Goal: Information Seeking & Learning: Learn about a topic

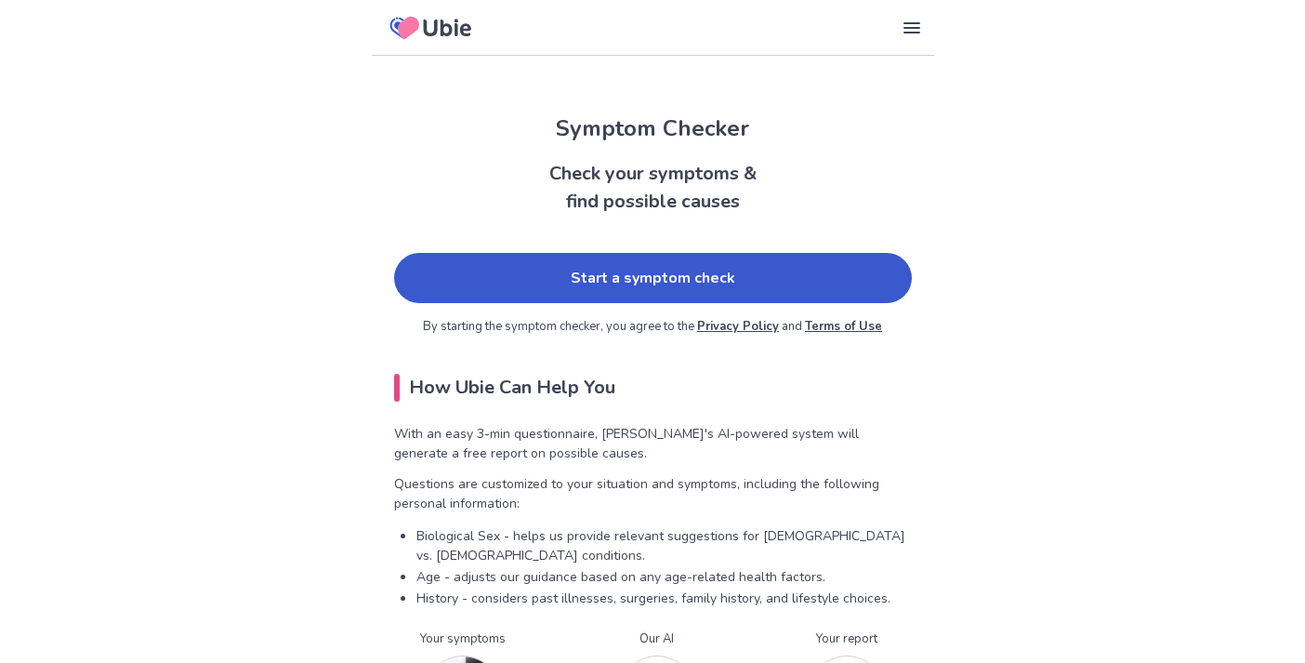
click at [728, 282] on link "Start a symptom check" at bounding box center [653, 278] width 518 height 50
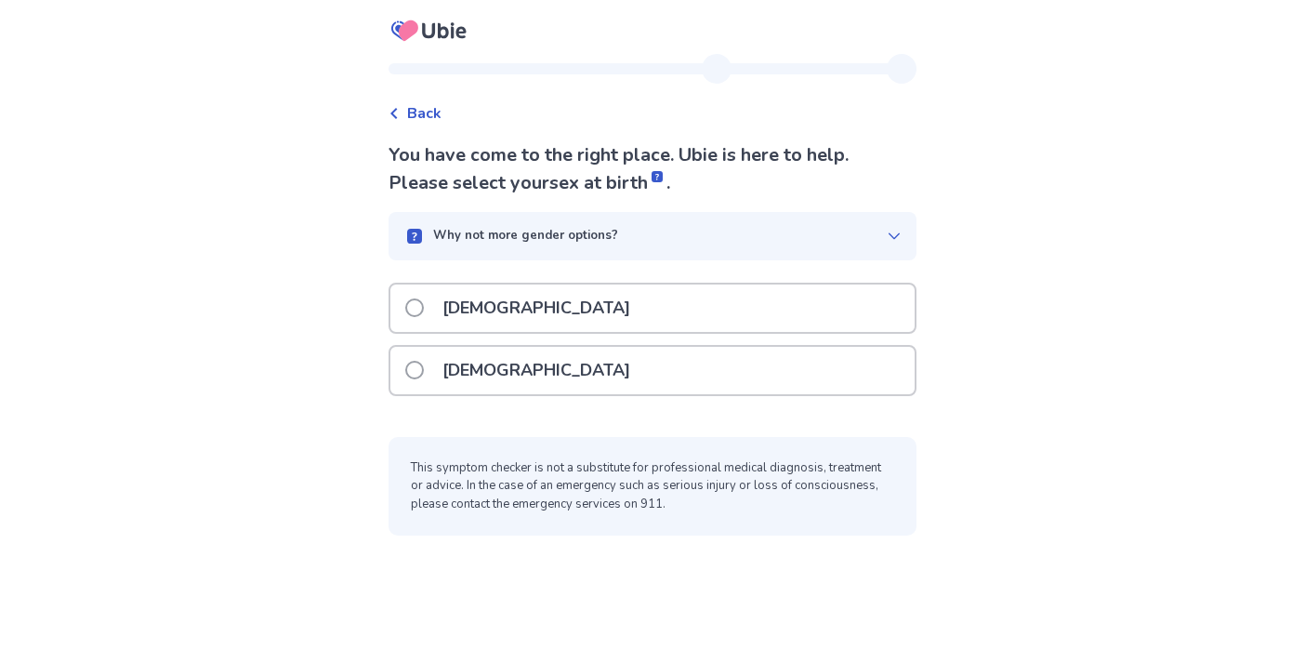
click at [607, 368] on div "[DEMOGRAPHIC_DATA]" at bounding box center [652, 370] width 524 height 47
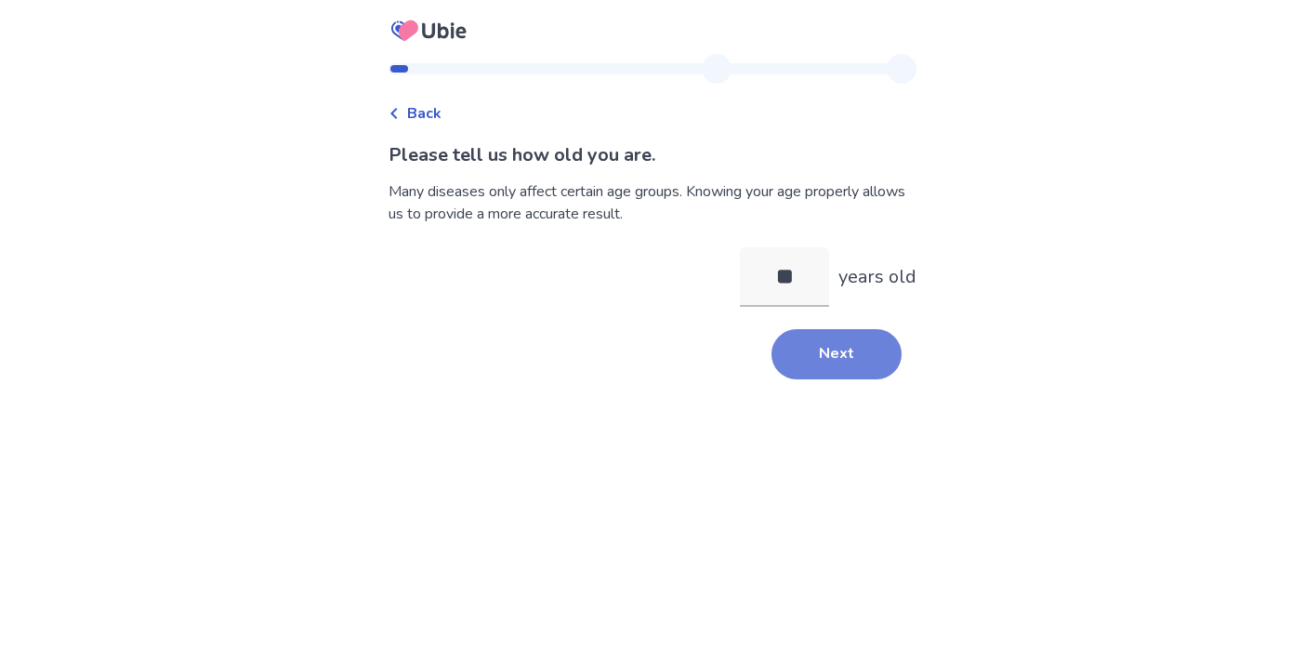
type input "**"
click at [810, 364] on button "Next" at bounding box center [836, 354] width 130 height 50
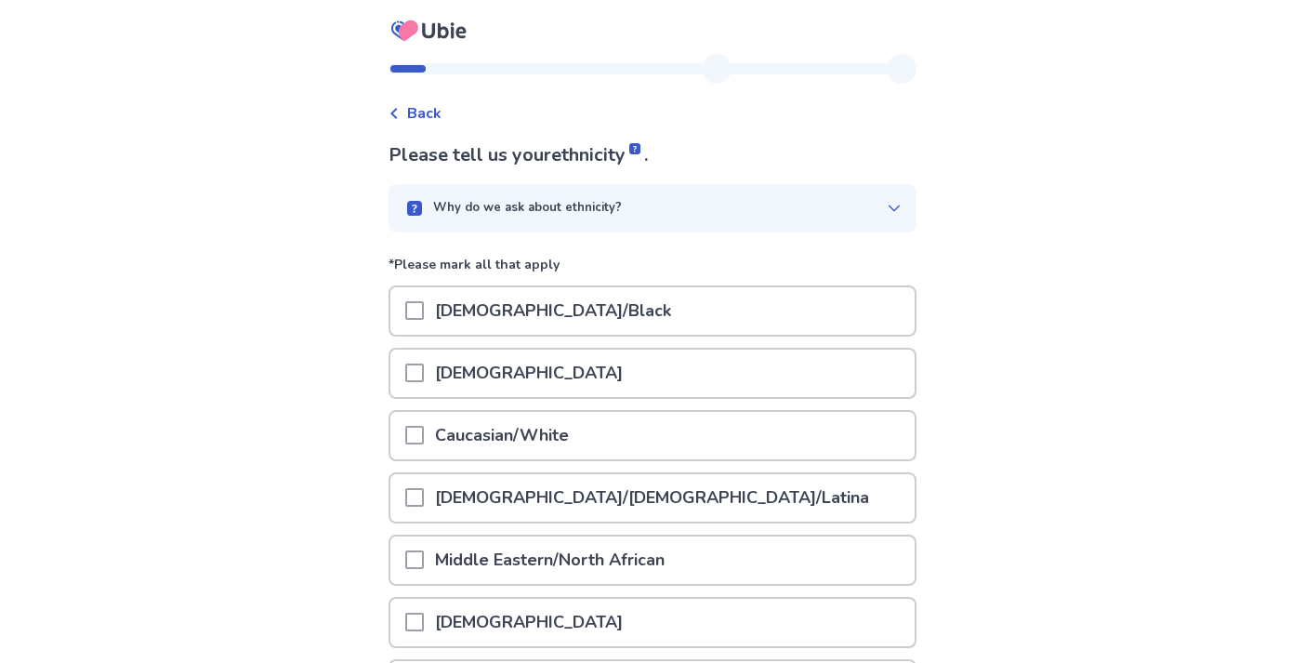
click at [700, 451] on div "Caucasian/White" at bounding box center [652, 435] width 524 height 47
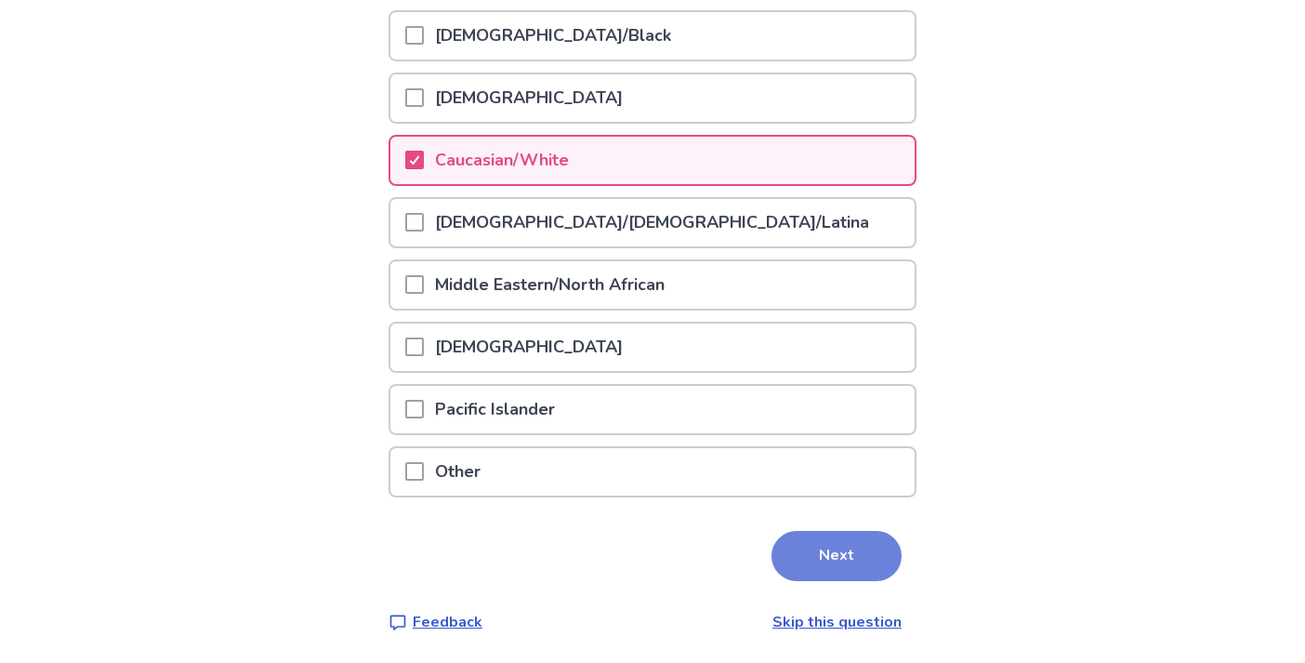
scroll to position [274, 0]
click at [831, 569] on button "Next" at bounding box center [836, 557] width 130 height 50
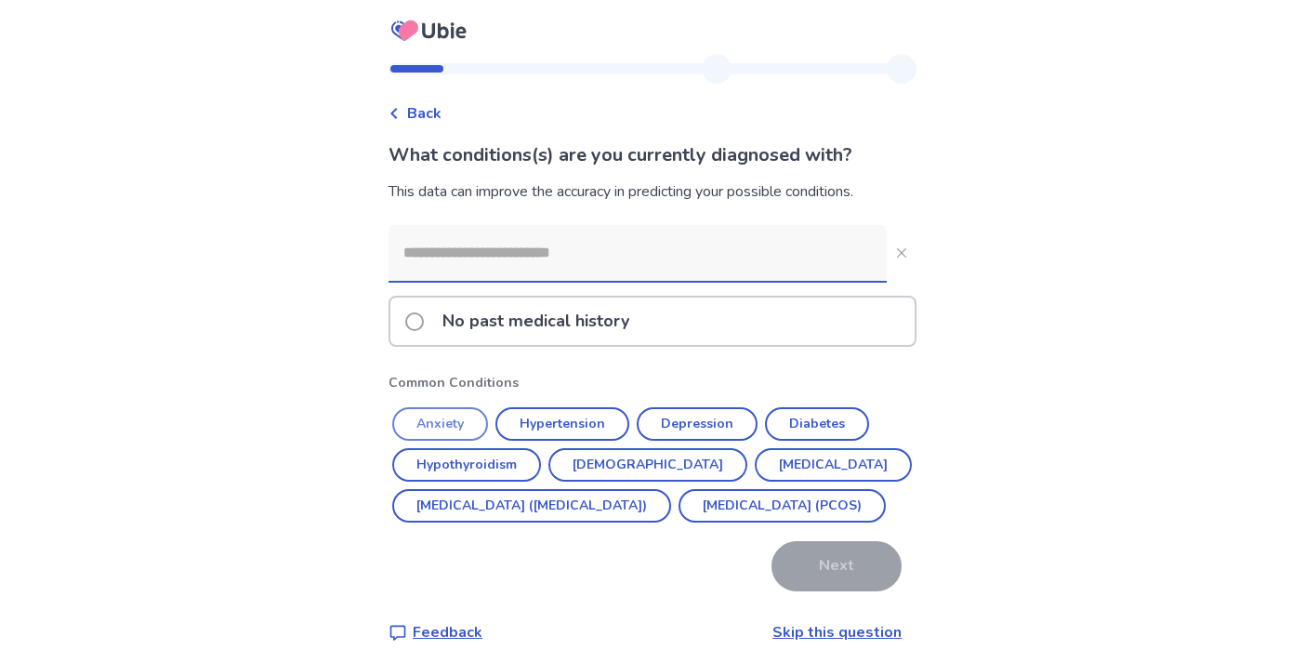
click at [429, 407] on button "Anxiety" at bounding box center [440, 423] width 96 height 33
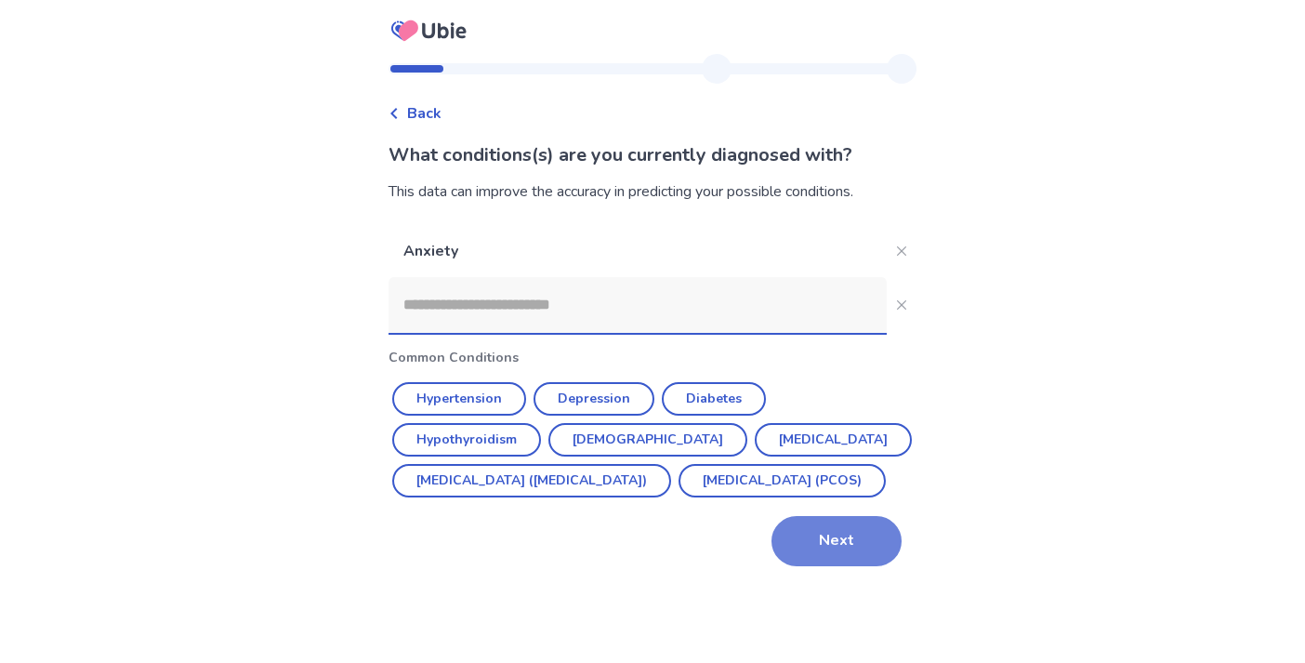
click at [834, 566] on button "Next" at bounding box center [836, 541] width 130 height 50
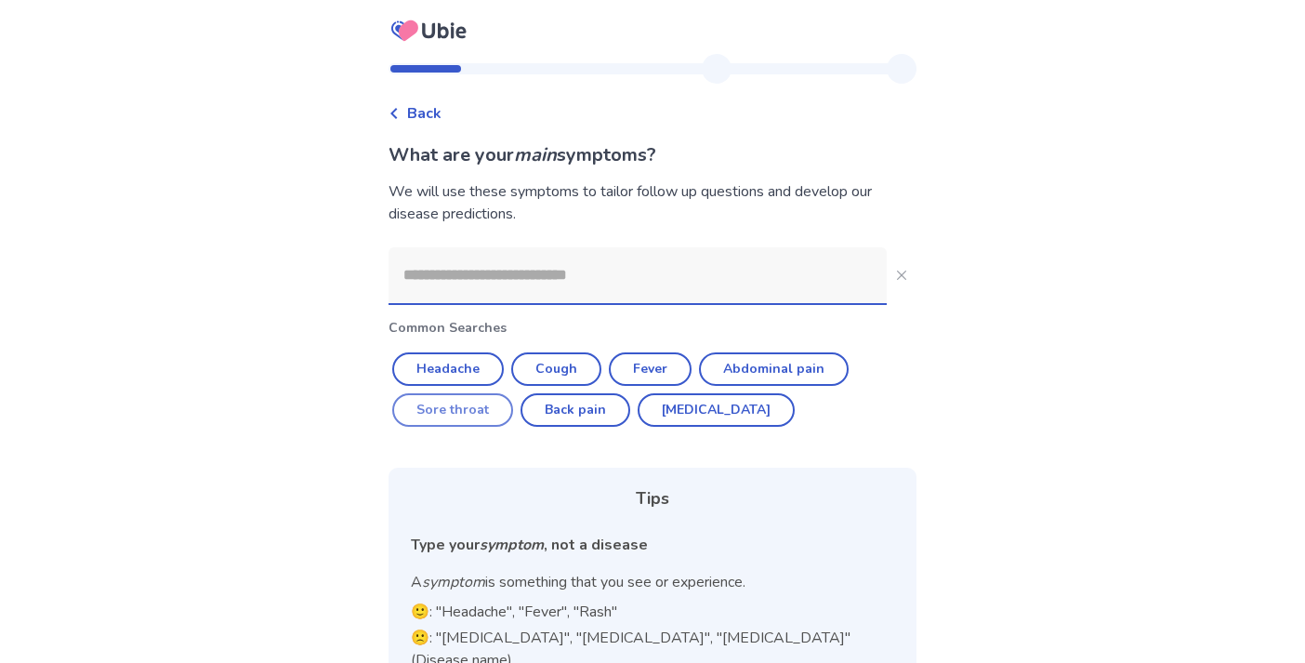
click at [500, 411] on button "Sore throat" at bounding box center [452, 409] width 121 height 33
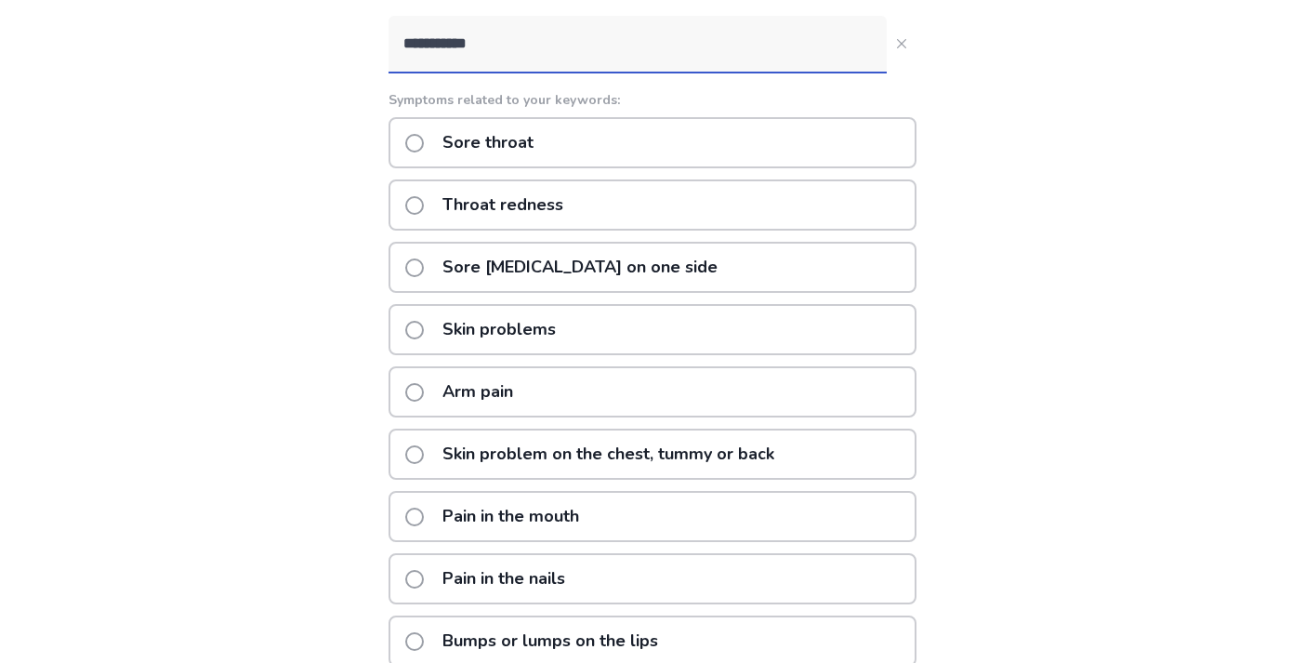
scroll to position [234, 0]
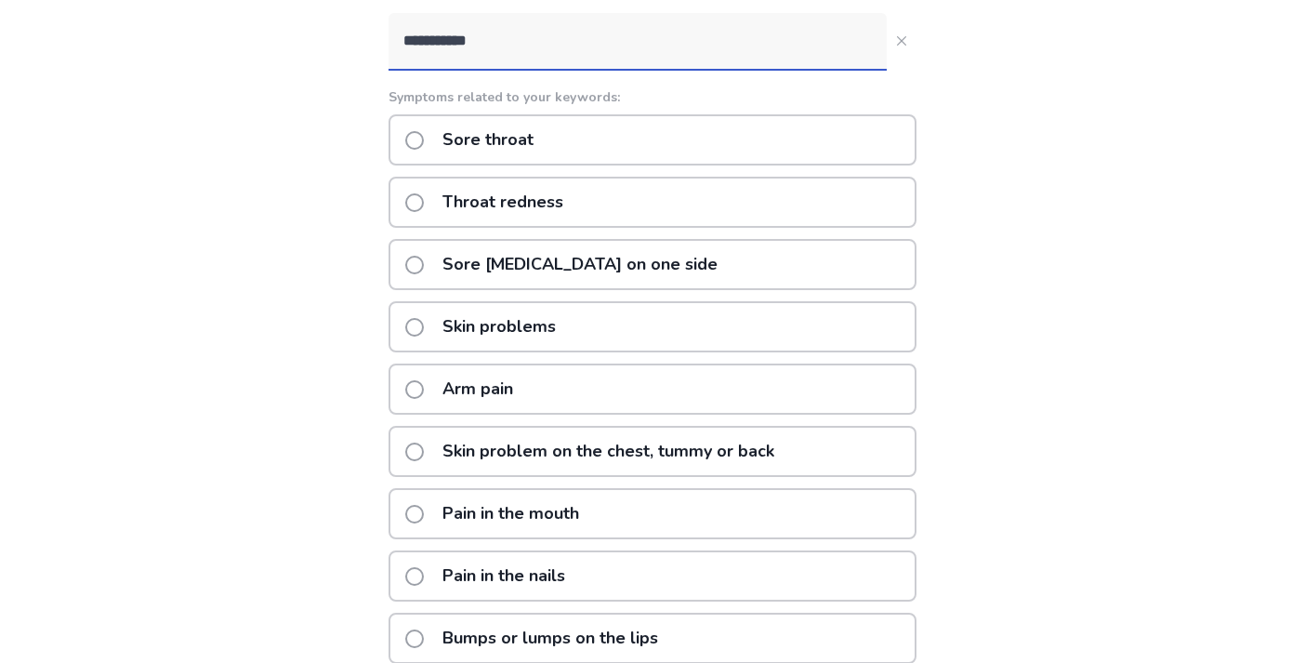
click at [596, 46] on input "**********" at bounding box center [638, 41] width 498 height 56
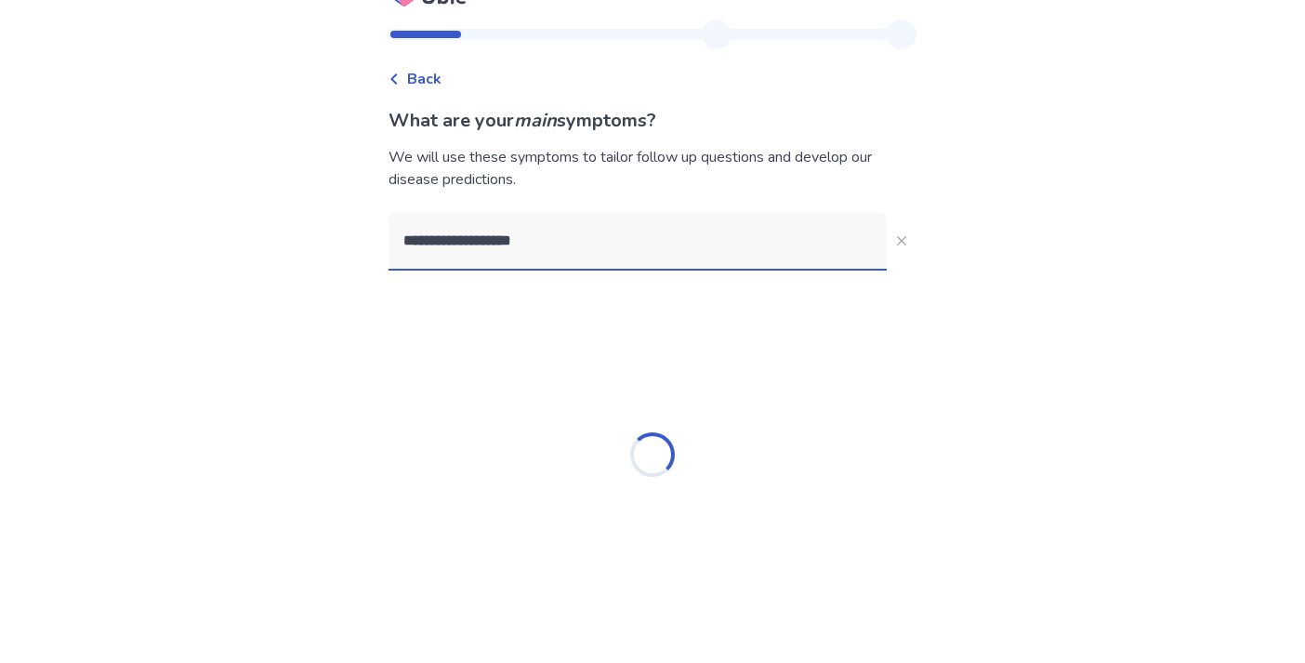
scroll to position [34, 0]
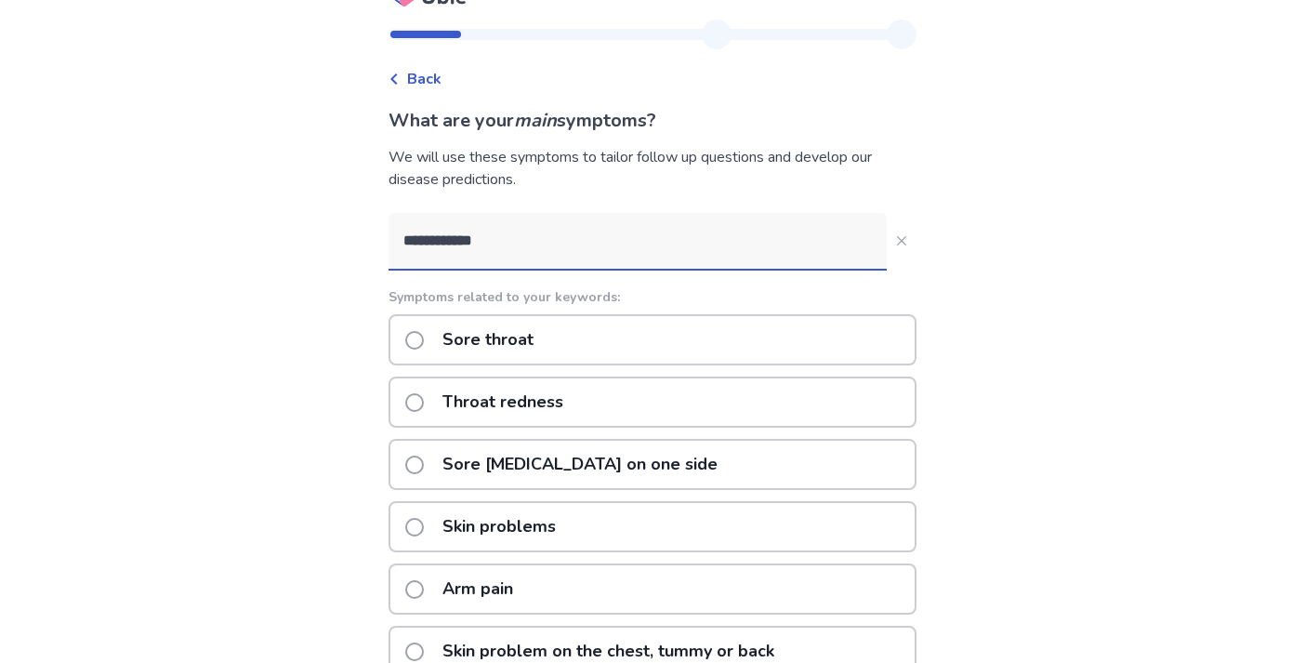
type input "**********"
drag, startPoint x: 585, startPoint y: 240, endPoint x: 321, endPoint y: 235, distance: 264.0
click at [315, 237] on div "**********" at bounding box center [652, 493] width 1305 height 1054
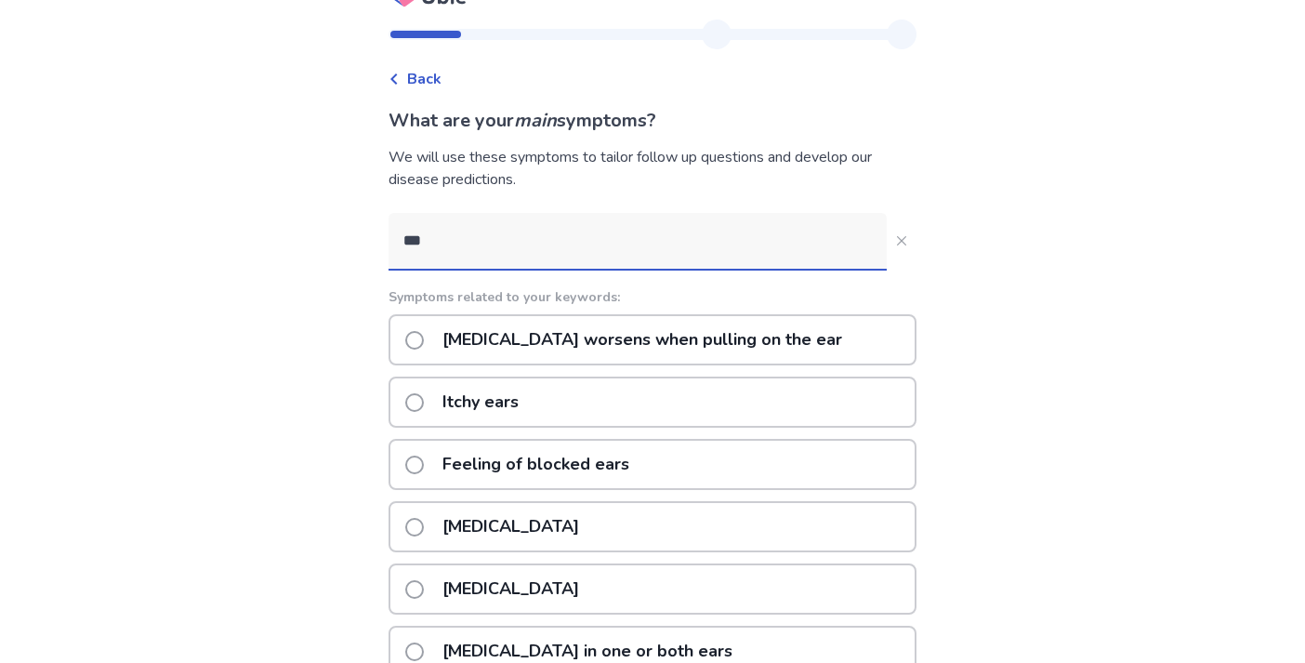
type input "***"
click at [424, 524] on span at bounding box center [414, 527] width 19 height 19
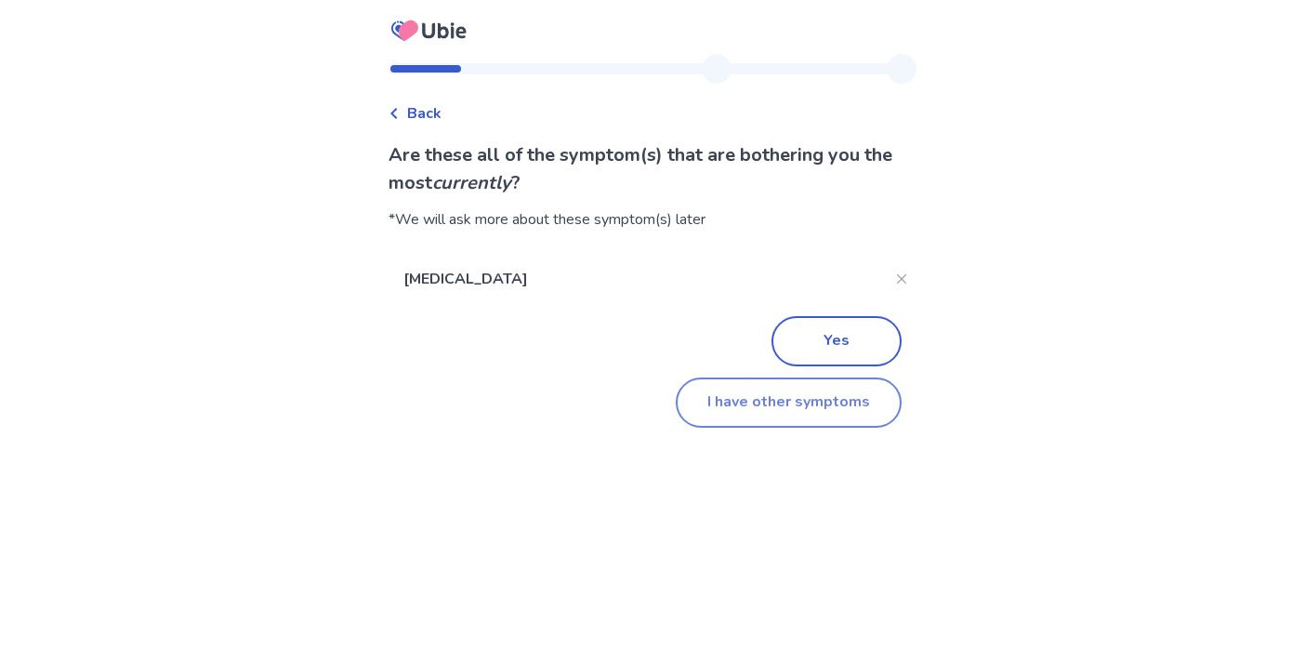
click at [728, 423] on button "I have other symptoms" at bounding box center [789, 402] width 226 height 50
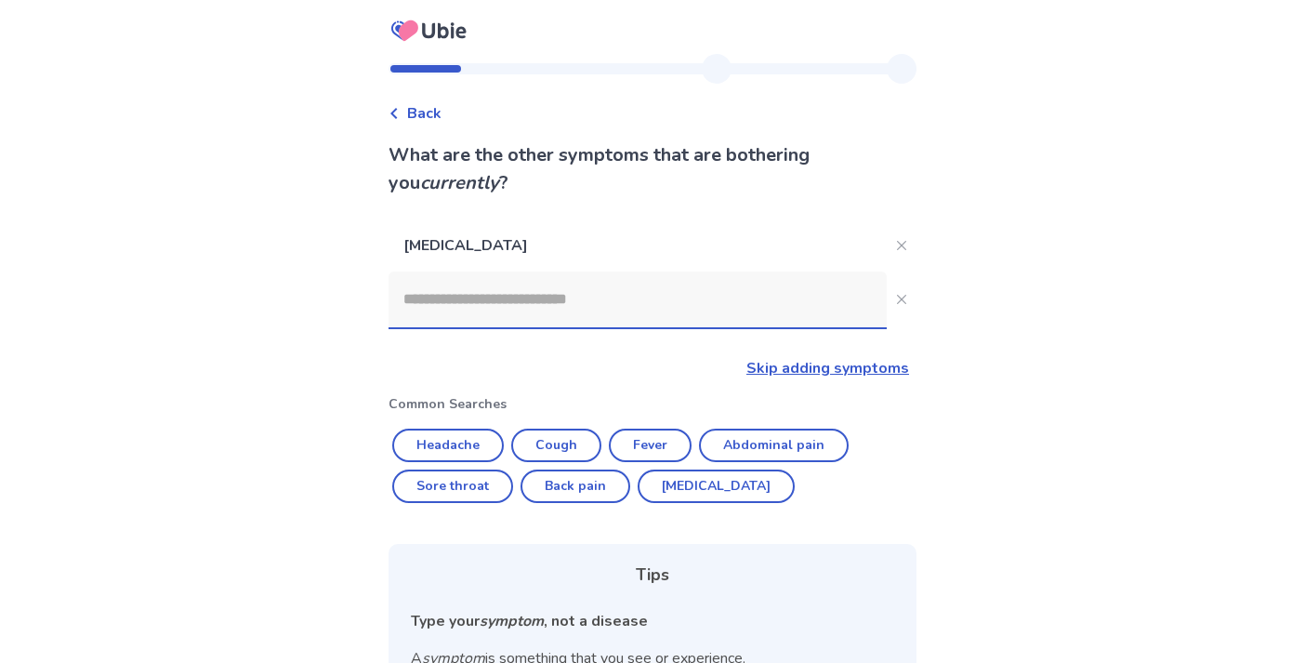
scroll to position [34, 0]
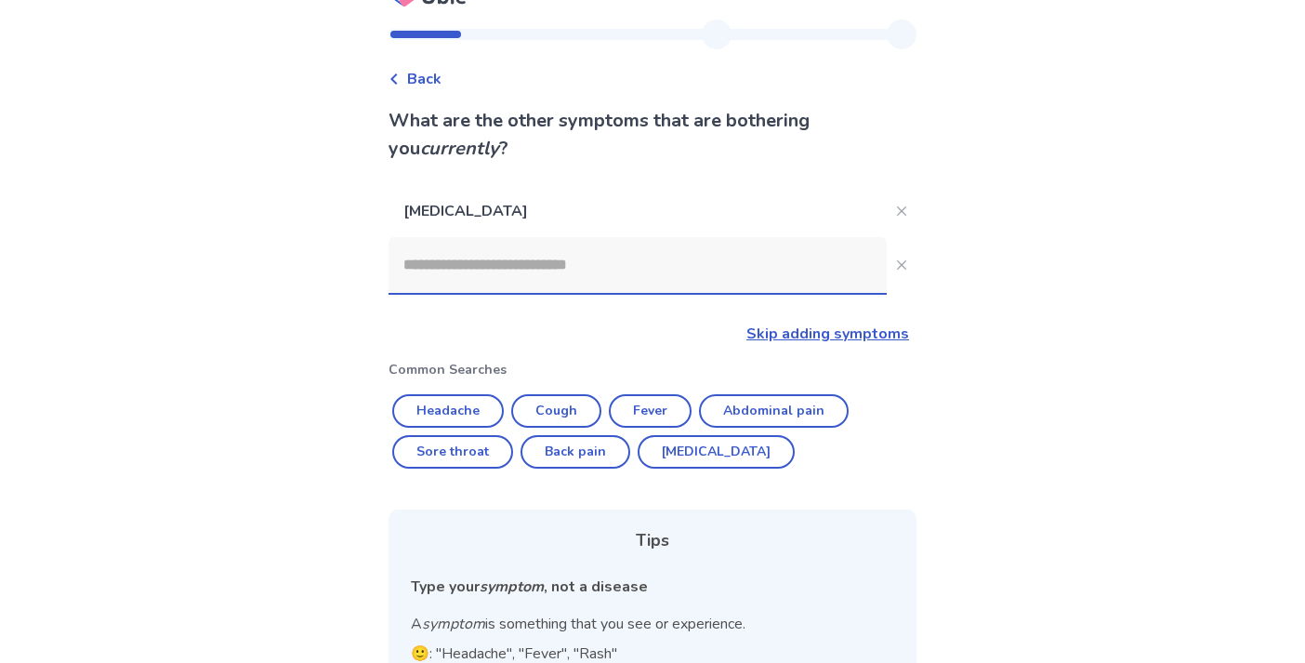
click at [660, 257] on input at bounding box center [638, 265] width 498 height 56
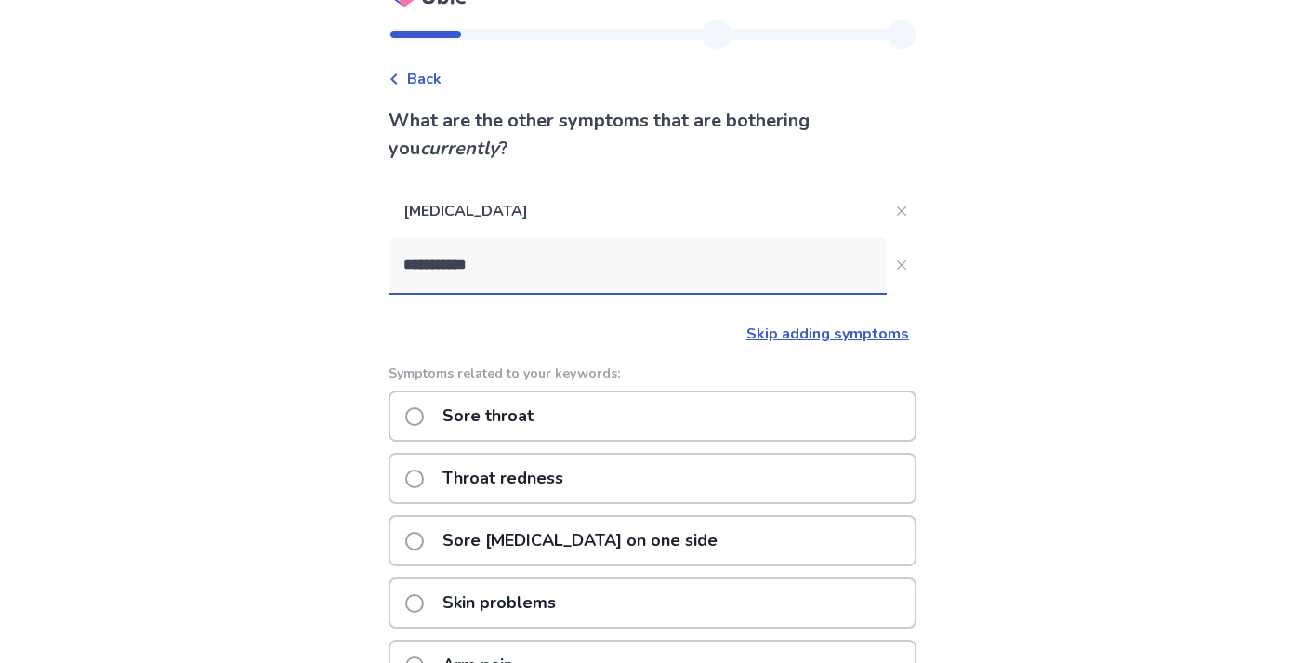
type input "**********"
click at [599, 434] on div "Sore throat" at bounding box center [653, 415] width 528 height 51
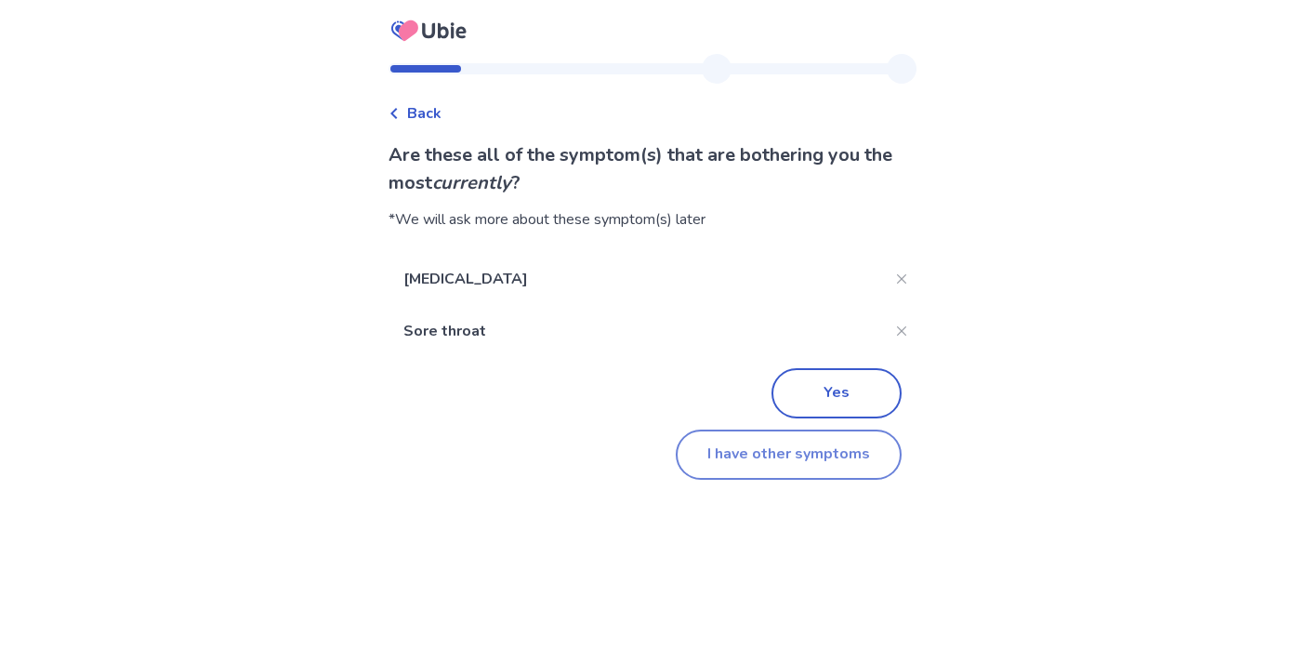
click at [742, 447] on button "I have other symptoms" at bounding box center [789, 454] width 226 height 50
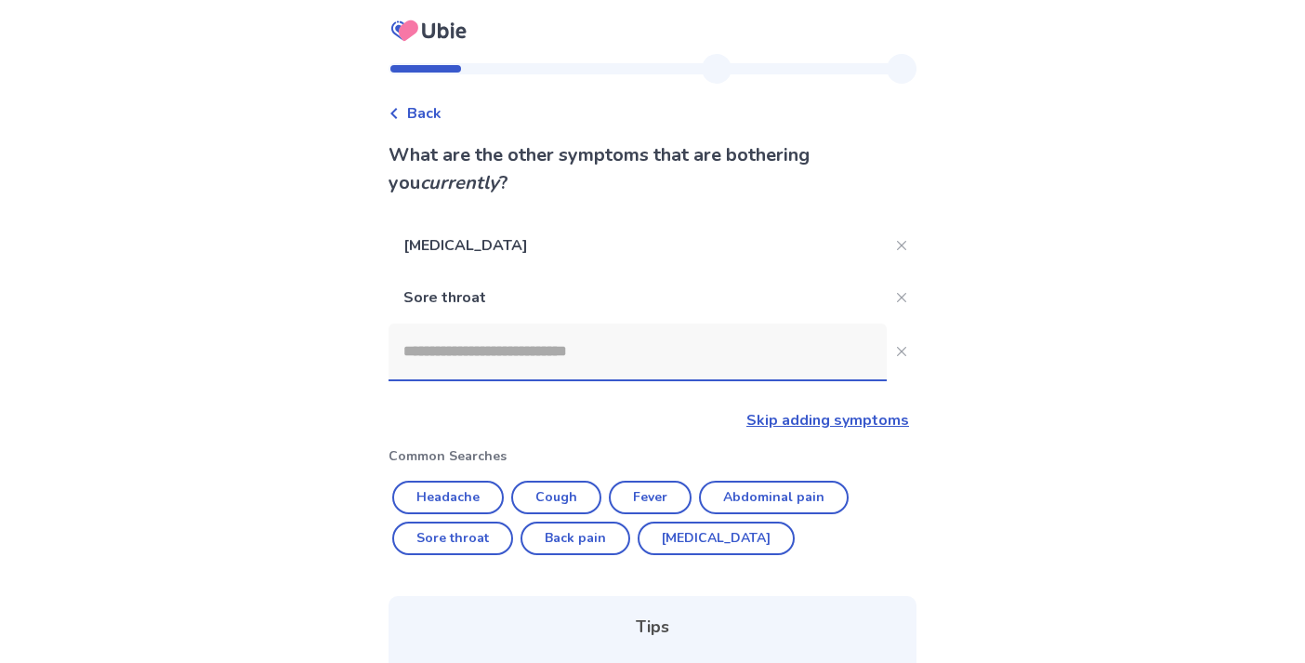
scroll to position [34, 0]
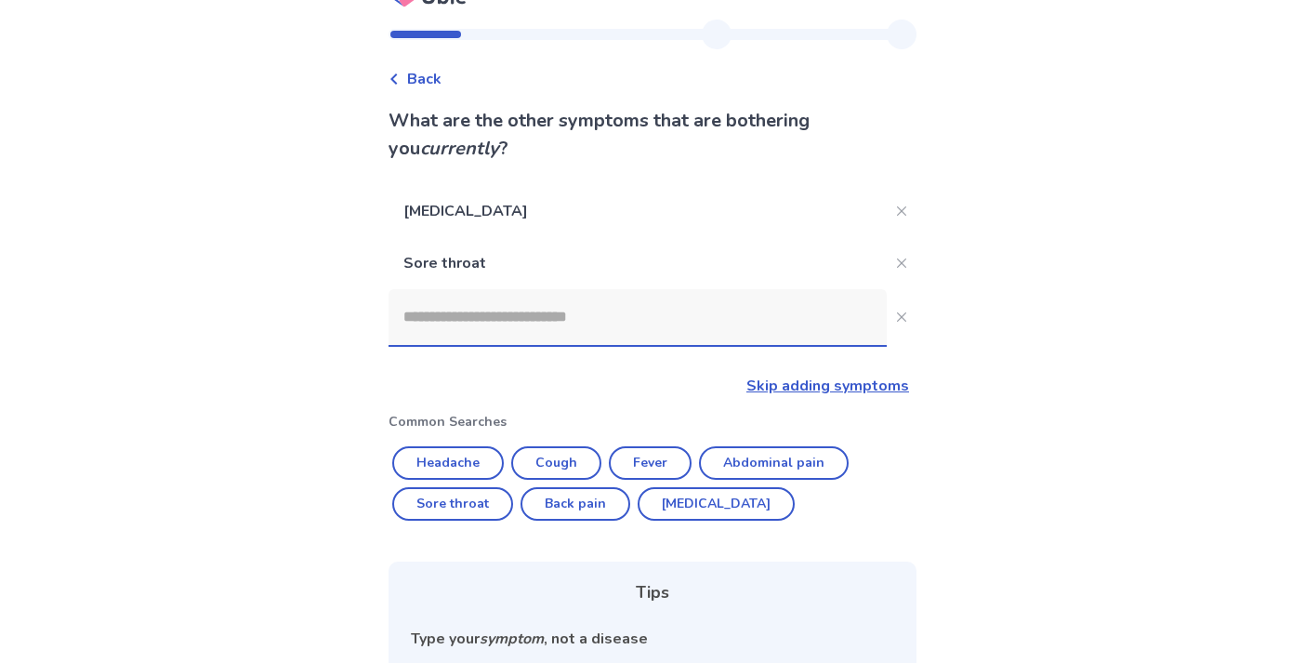
click at [670, 329] on input at bounding box center [638, 317] width 498 height 56
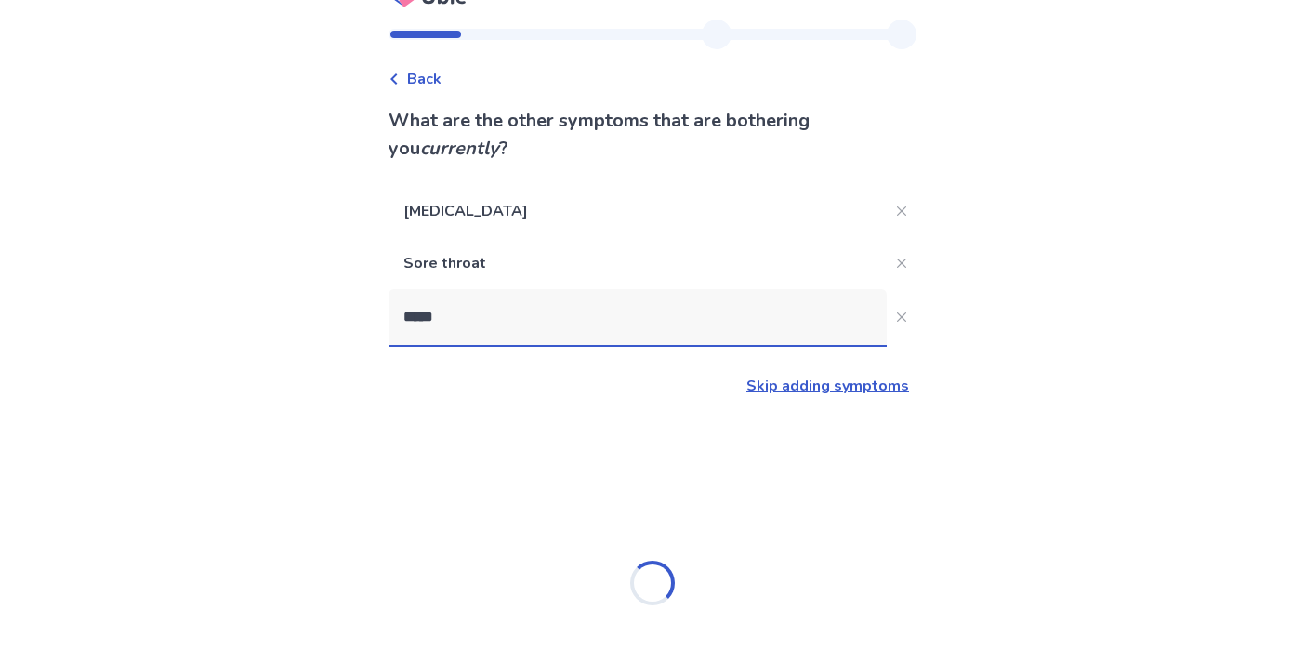
scroll to position [0, 0]
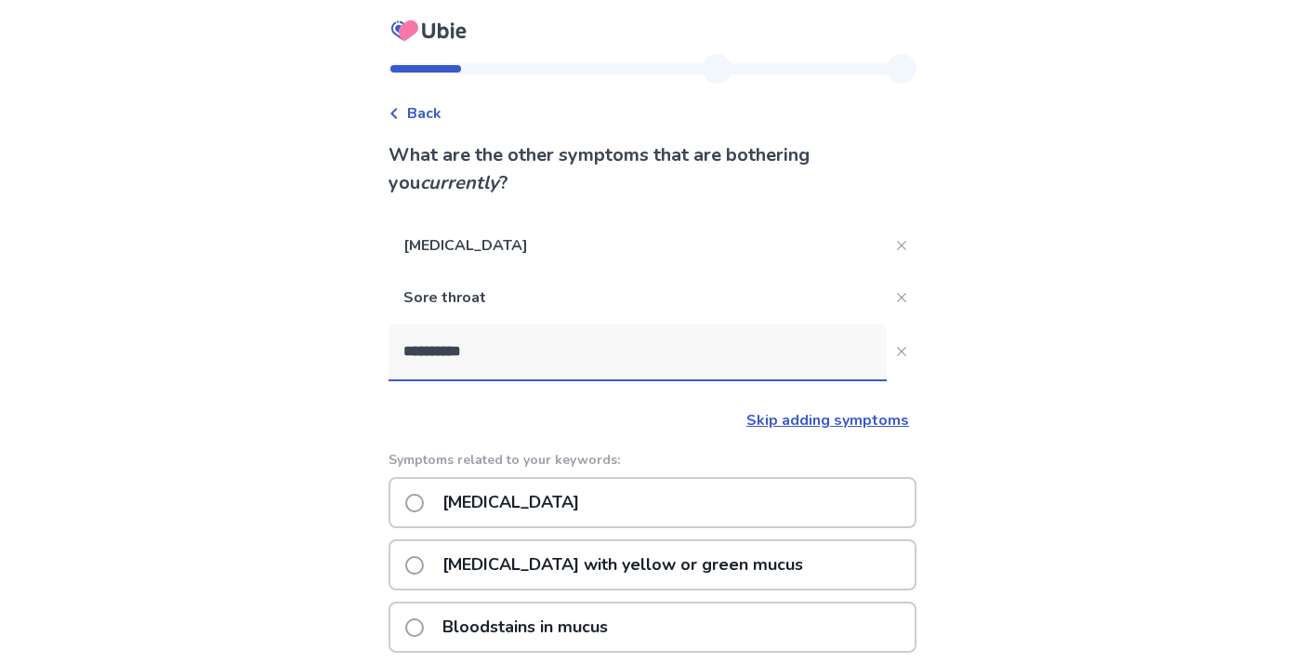
type input "**********"
click at [582, 522] on div "Runny nose" at bounding box center [653, 502] width 528 height 51
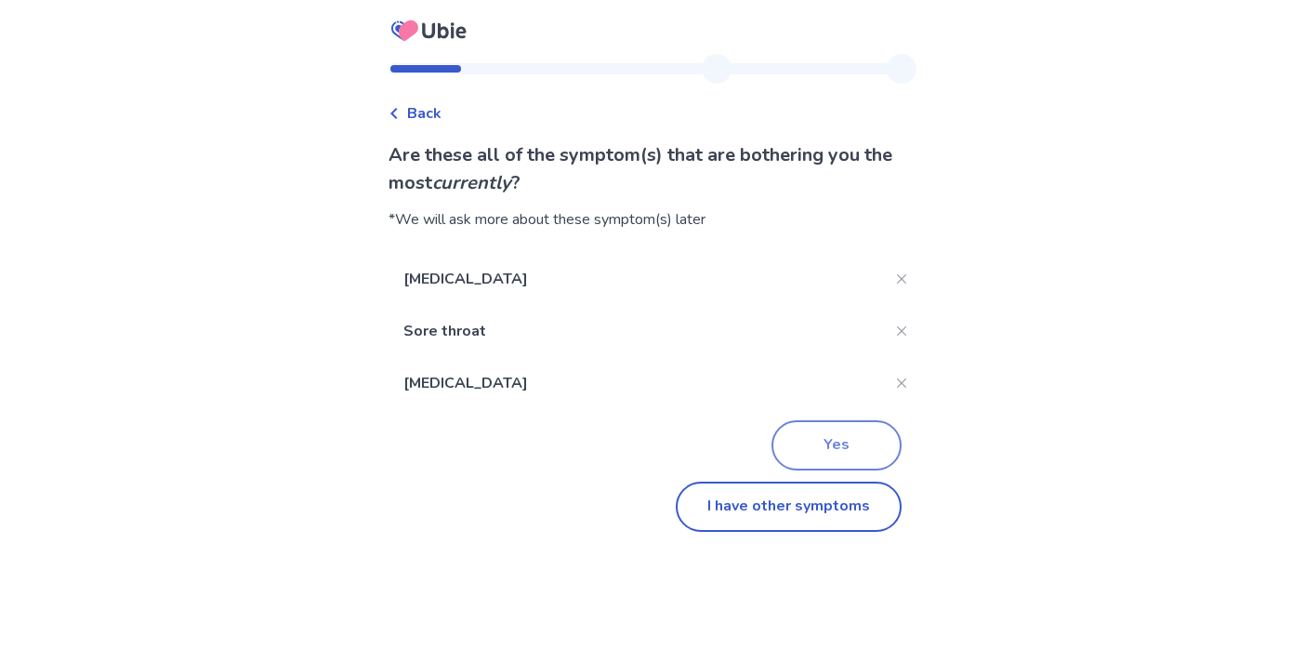
click at [840, 441] on button "Yes" at bounding box center [836, 445] width 130 height 50
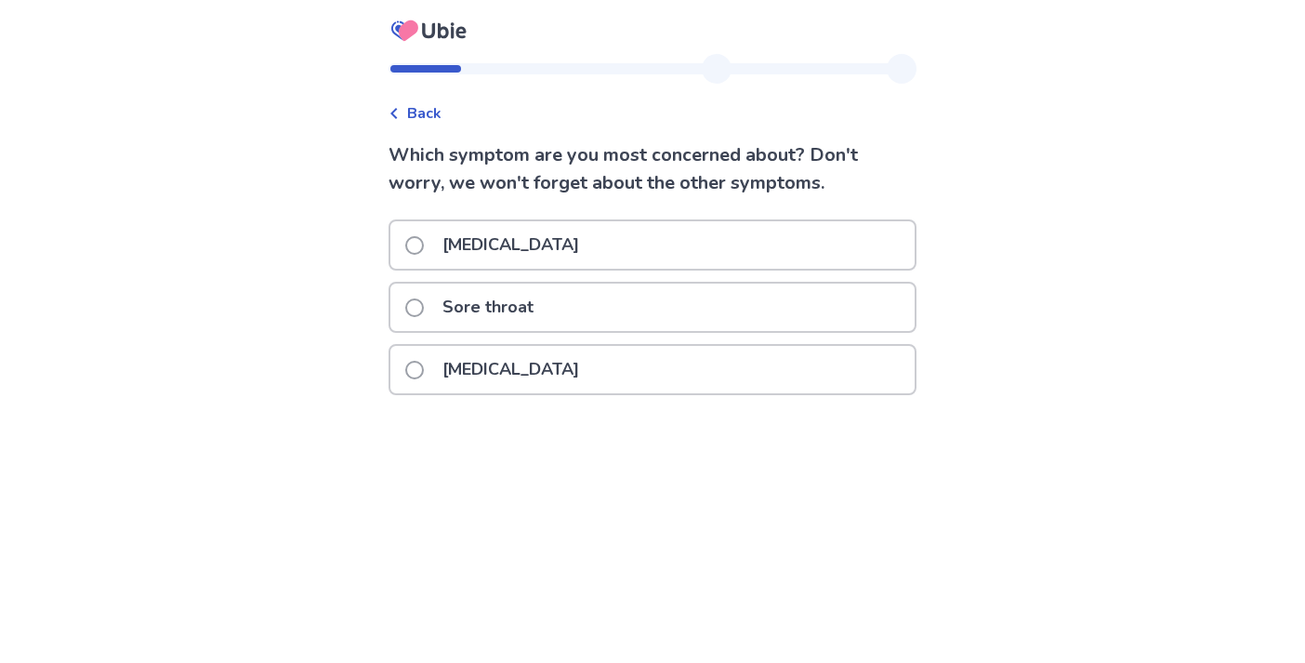
click at [707, 254] on div "Earache" at bounding box center [652, 244] width 524 height 47
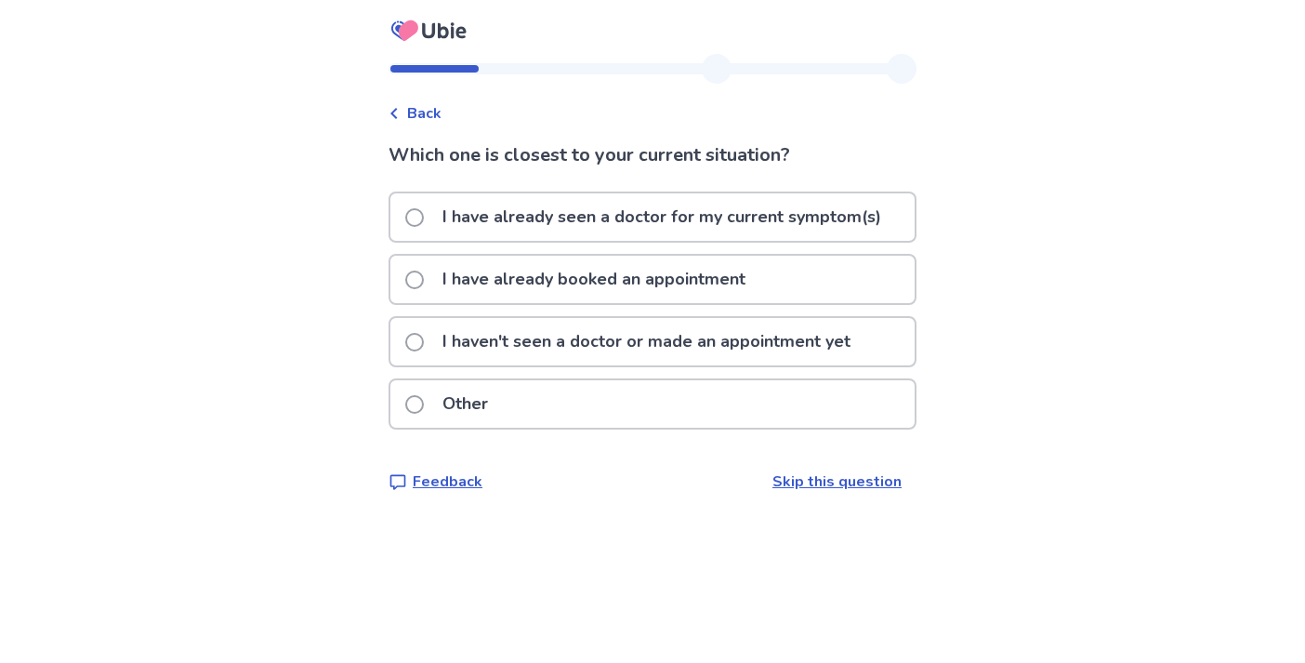
click at [648, 362] on p "I haven't seen a doctor or made an appointment yet" at bounding box center [646, 341] width 430 height 47
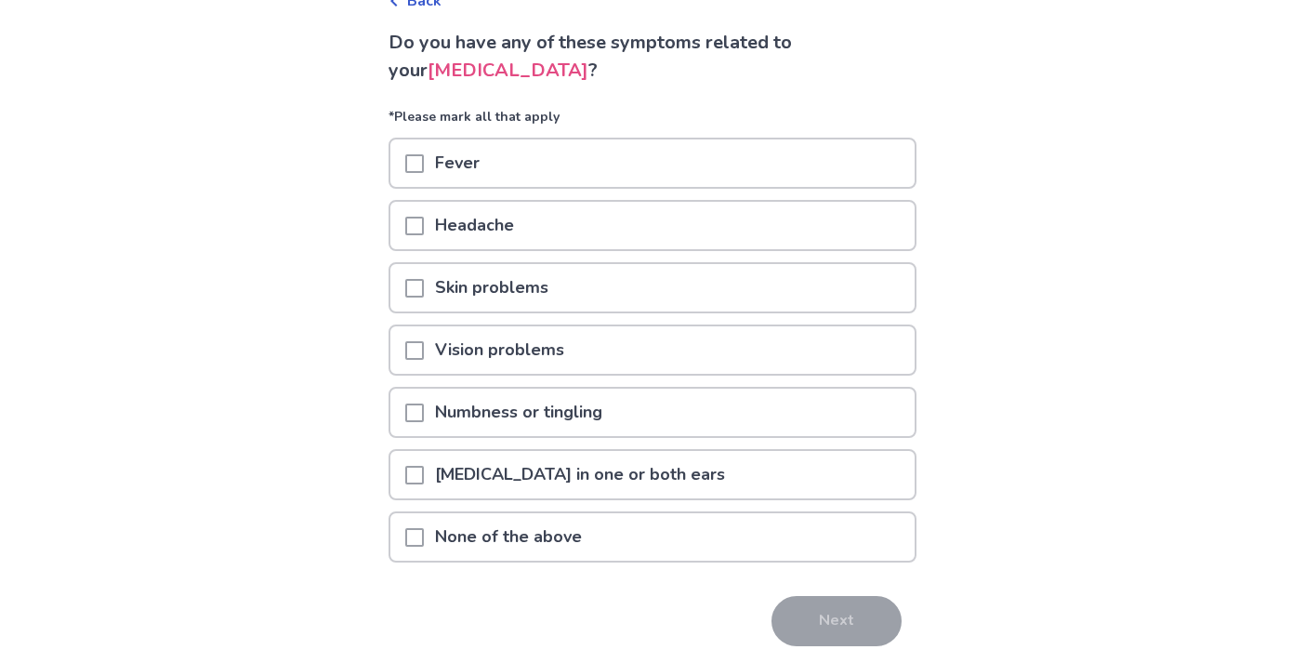
scroll to position [116, 0]
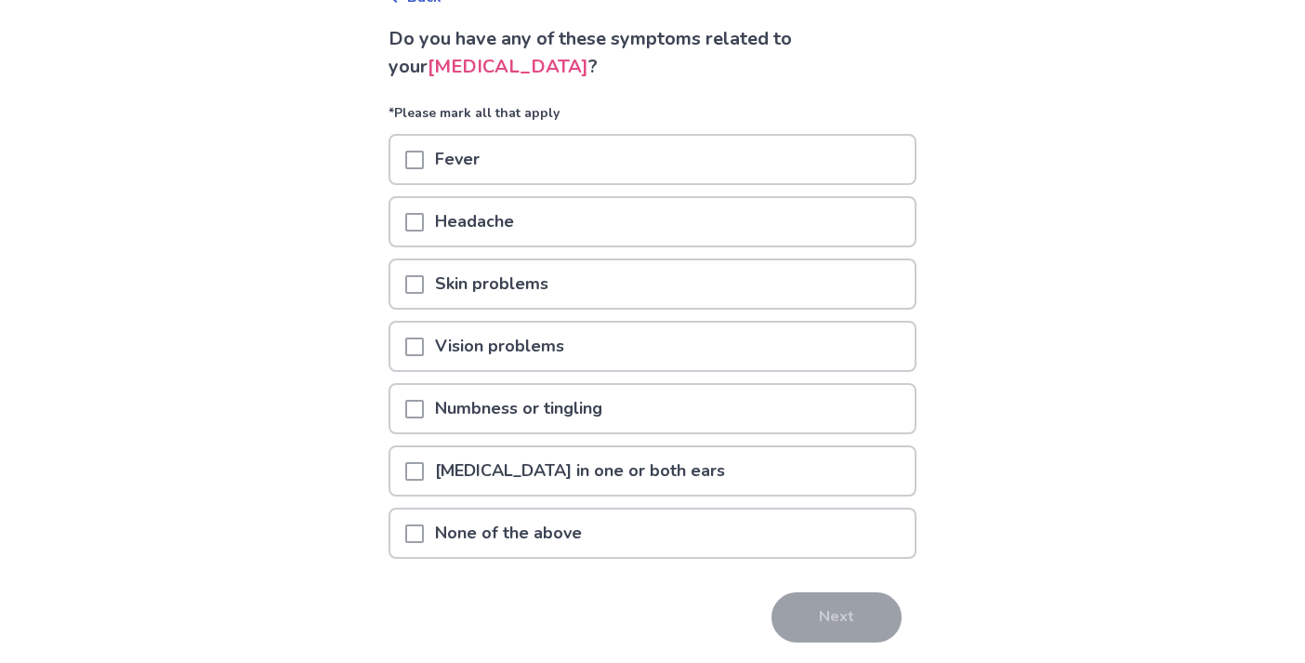
click at [750, 534] on div "None of the above" at bounding box center [652, 532] width 524 height 47
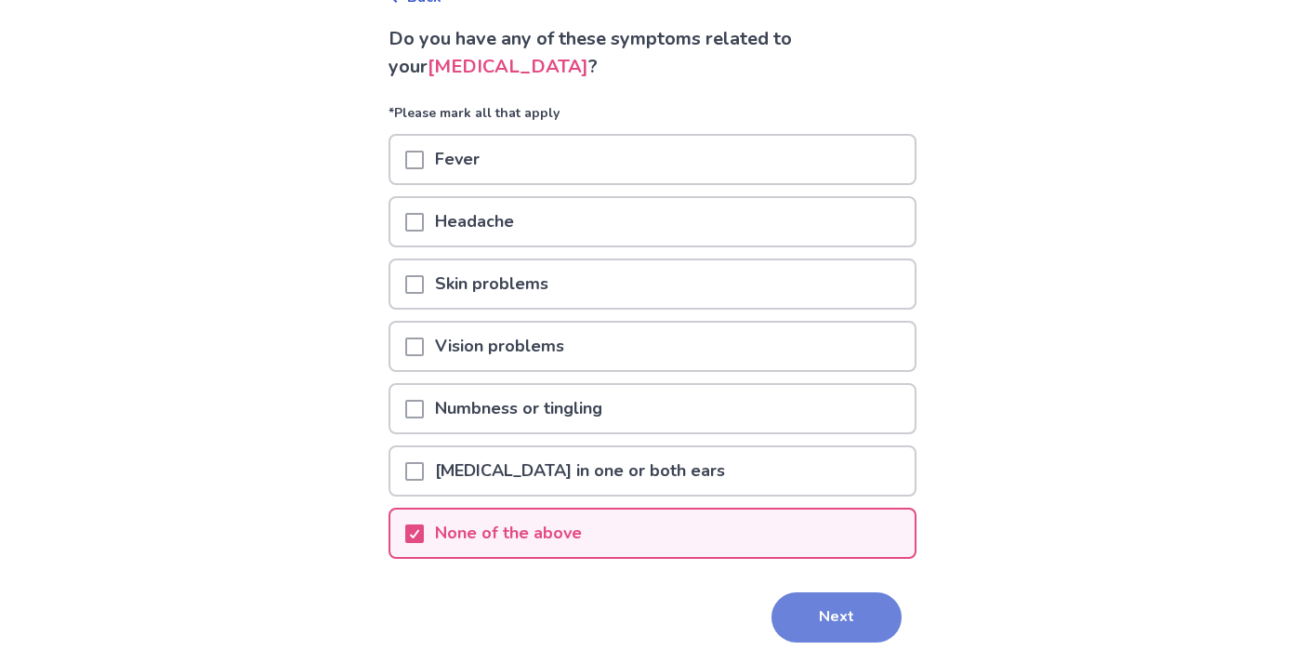
click at [810, 632] on button "Next" at bounding box center [836, 617] width 130 height 50
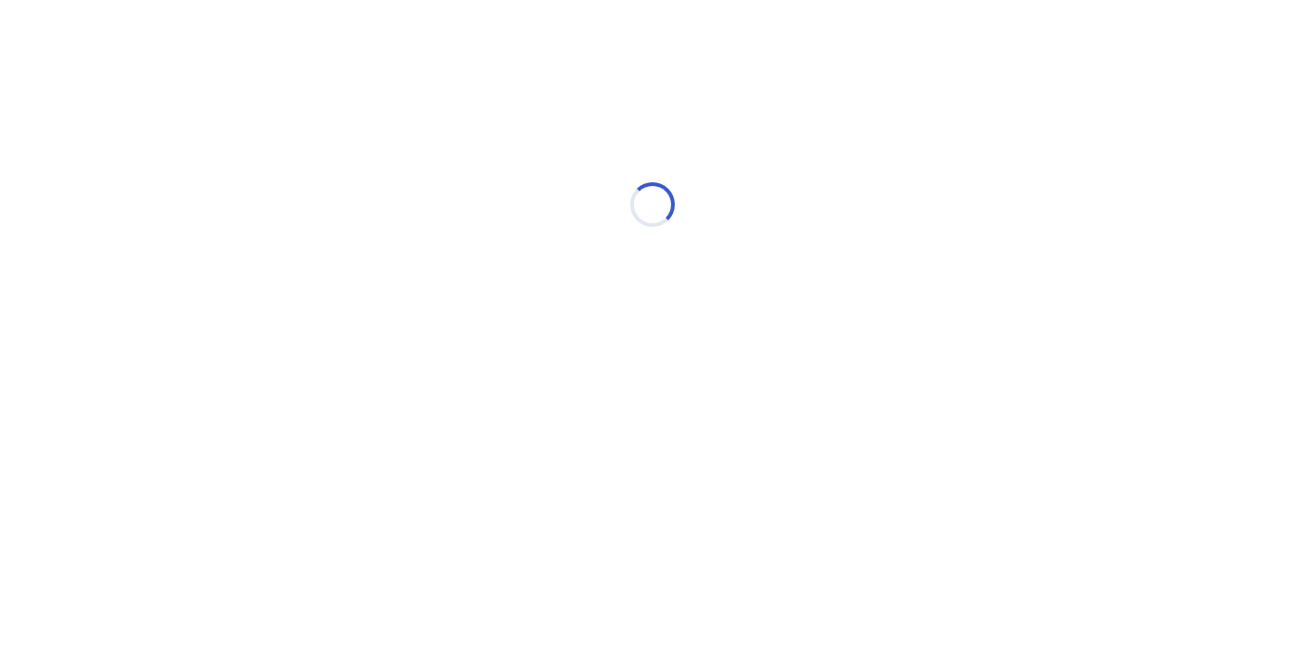
select select "*"
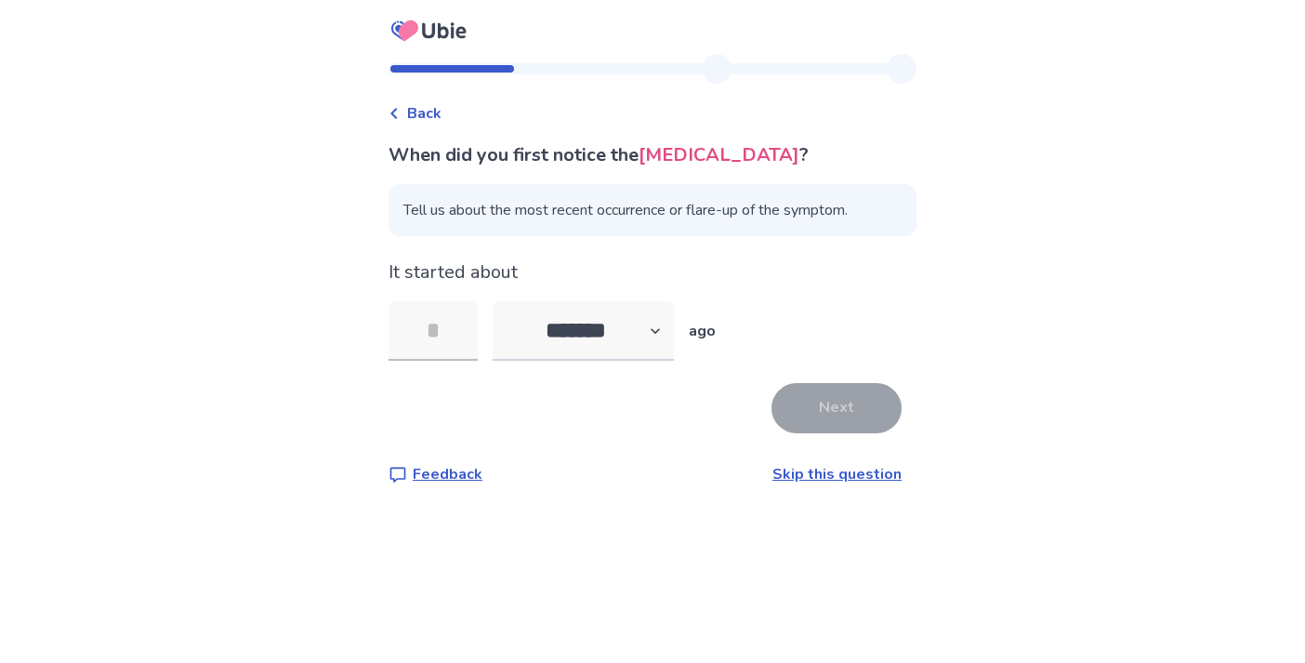
type input "*"
click at [852, 396] on button "Next" at bounding box center [836, 408] width 130 height 50
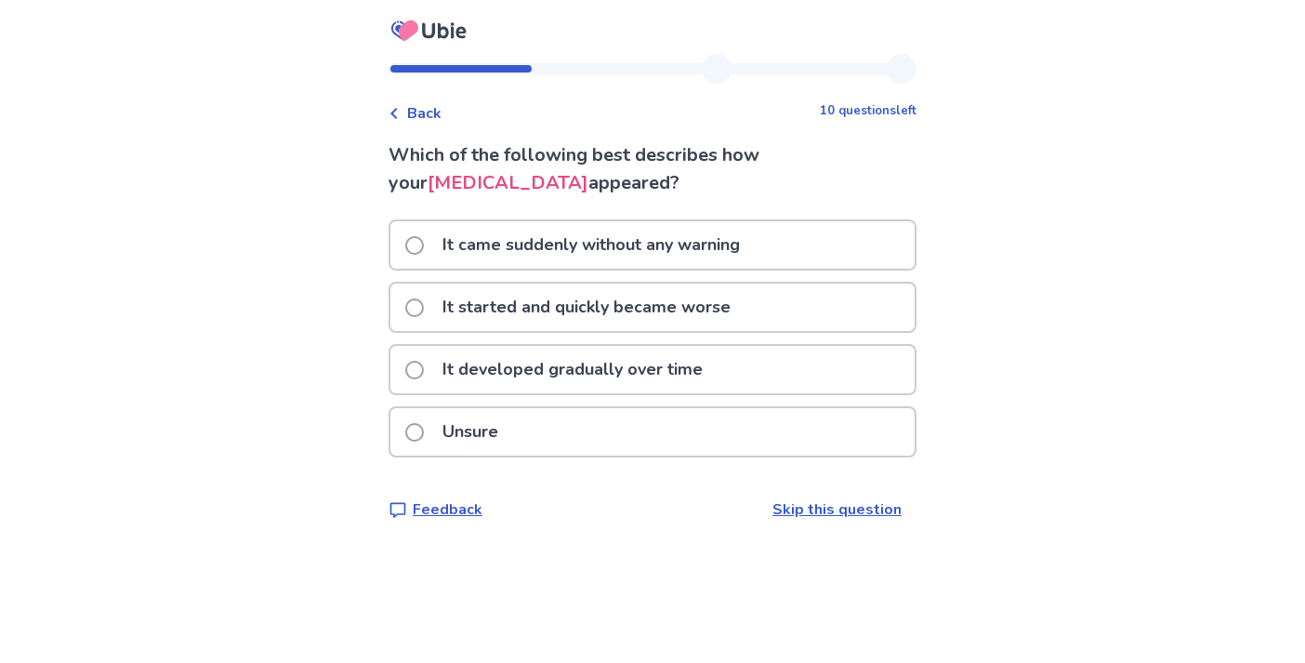
click at [837, 258] on div "It came suddenly without any warning" at bounding box center [652, 244] width 524 height 47
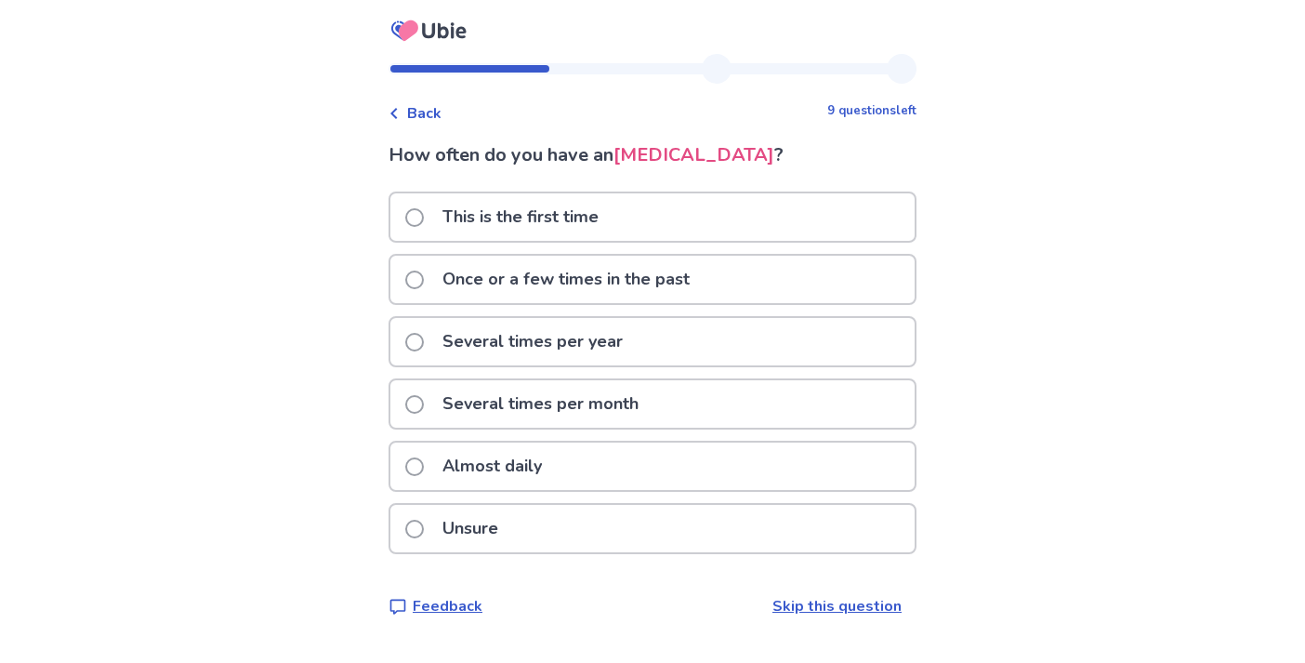
click at [784, 288] on div "Once or a few times in the past" at bounding box center [652, 279] width 524 height 47
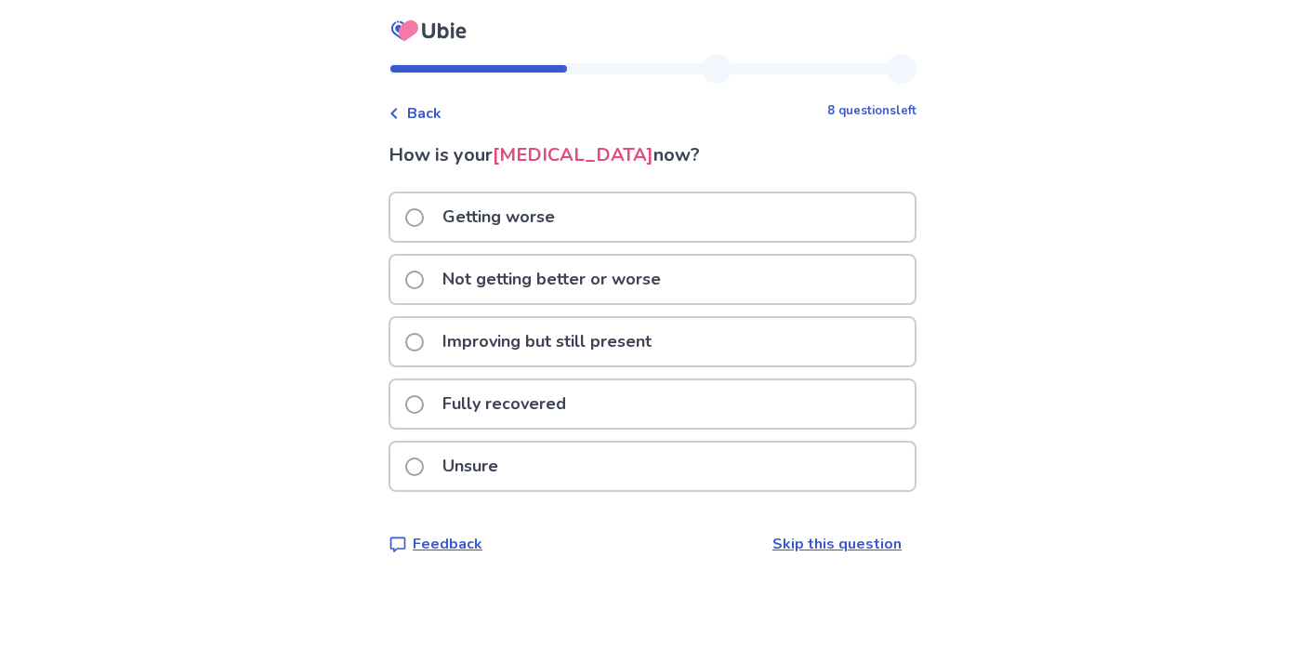
click at [772, 279] on div "Not getting better or worse" at bounding box center [652, 279] width 524 height 47
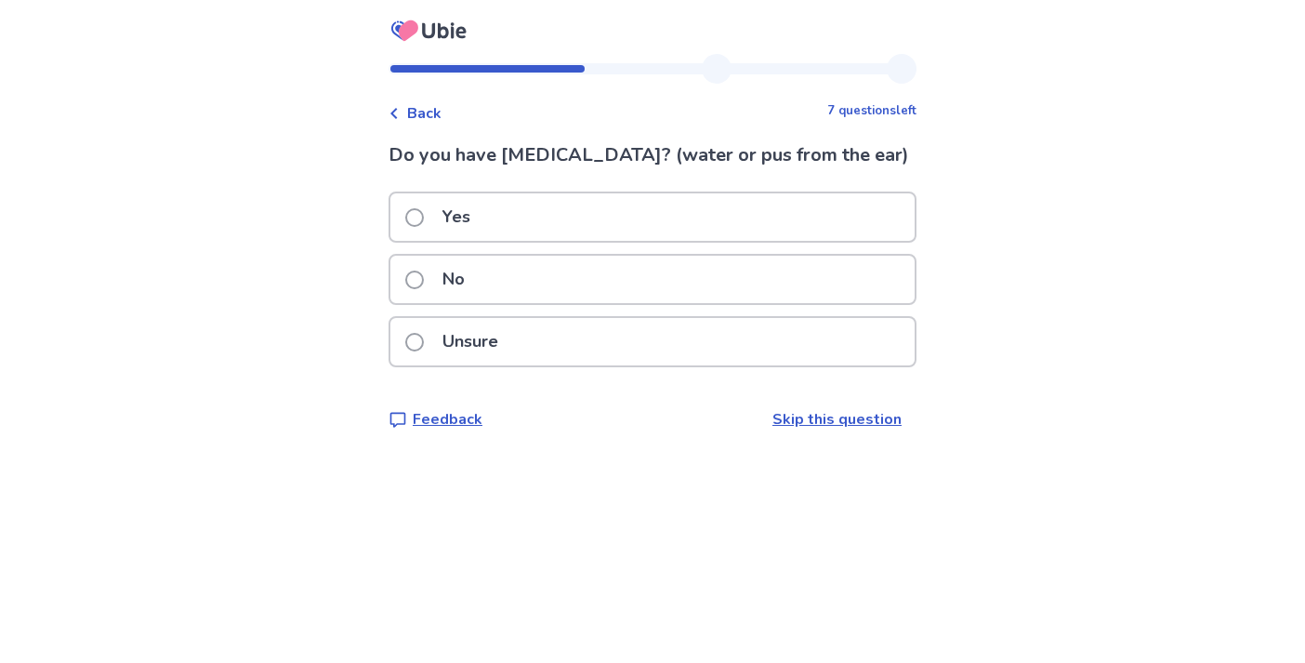
click at [744, 278] on div "No" at bounding box center [652, 279] width 524 height 47
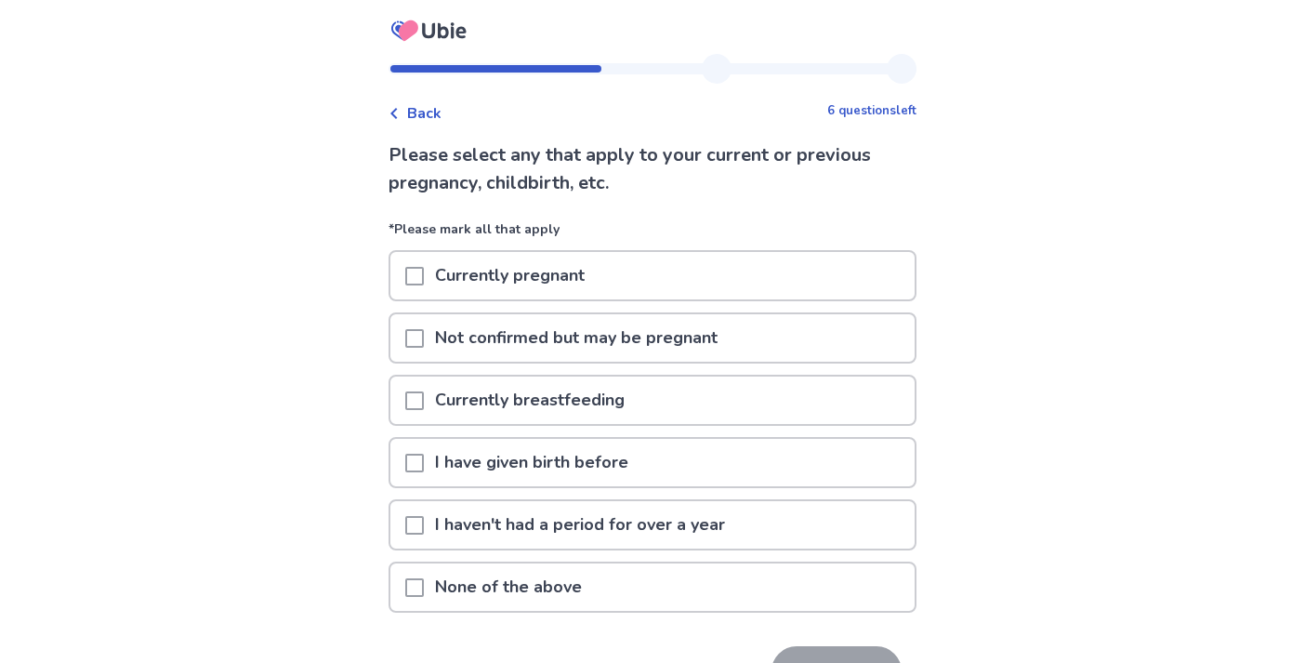
scroll to position [24, 0]
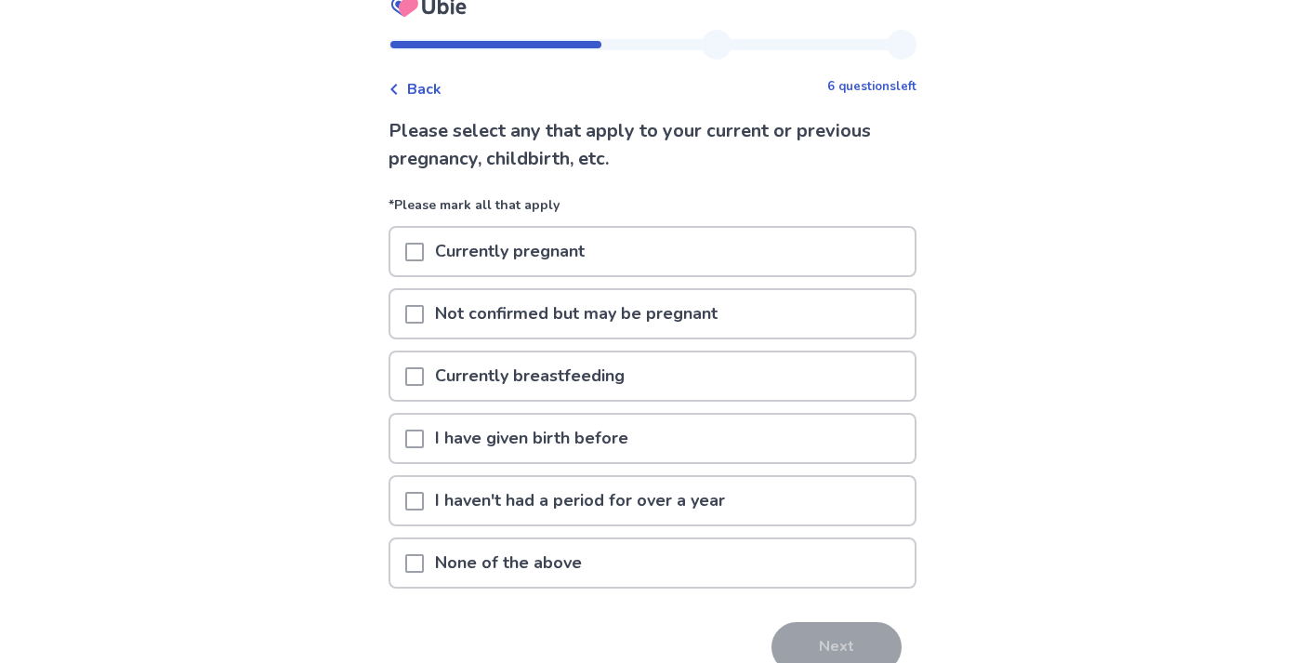
click at [652, 549] on div "None of the above" at bounding box center [652, 562] width 524 height 47
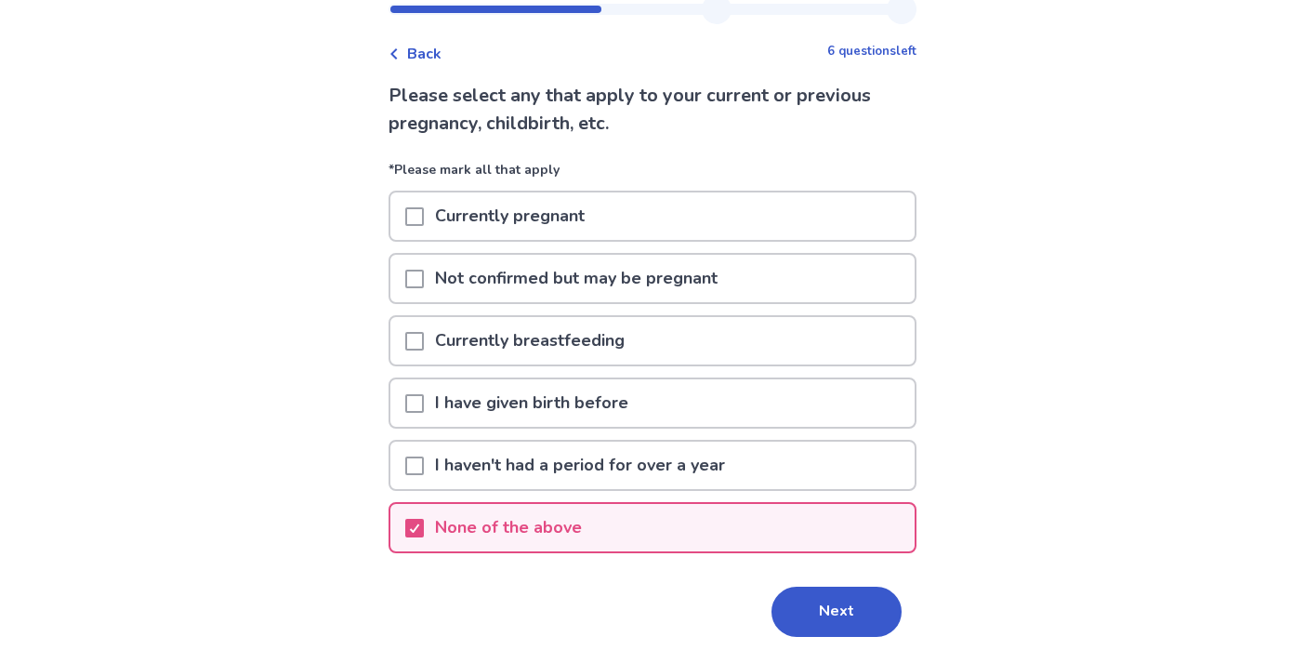
scroll to position [62, 0]
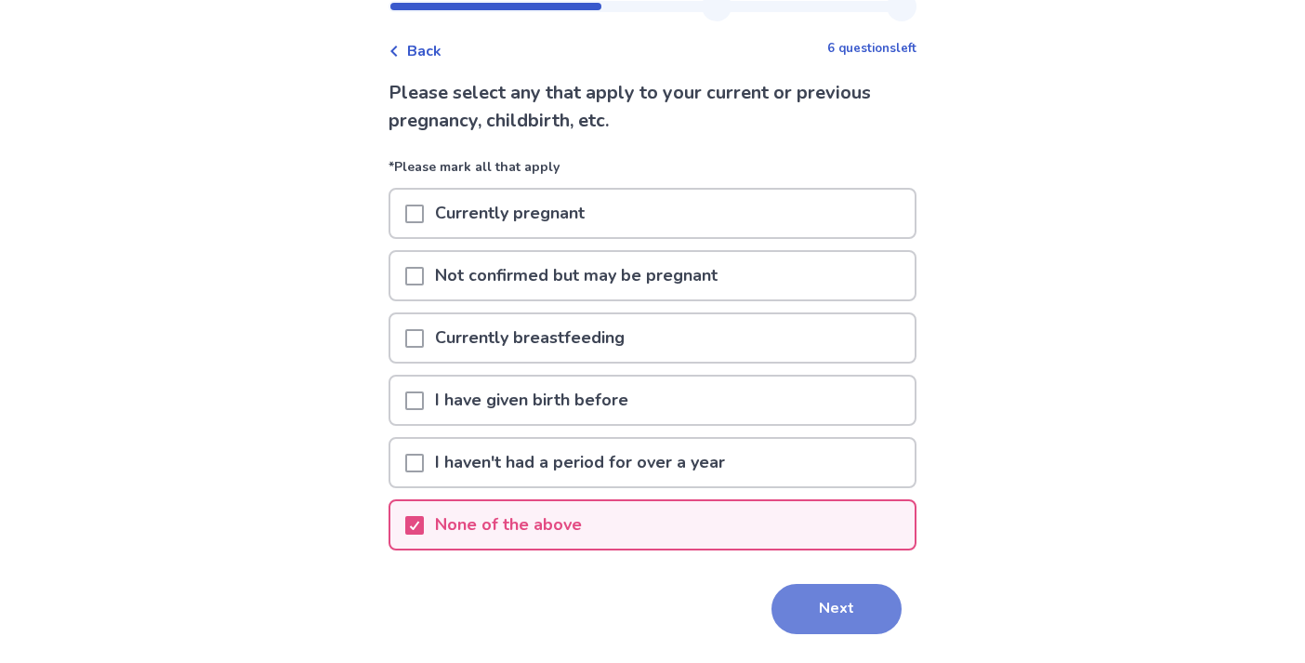
click at [813, 609] on button "Next" at bounding box center [836, 609] width 130 height 50
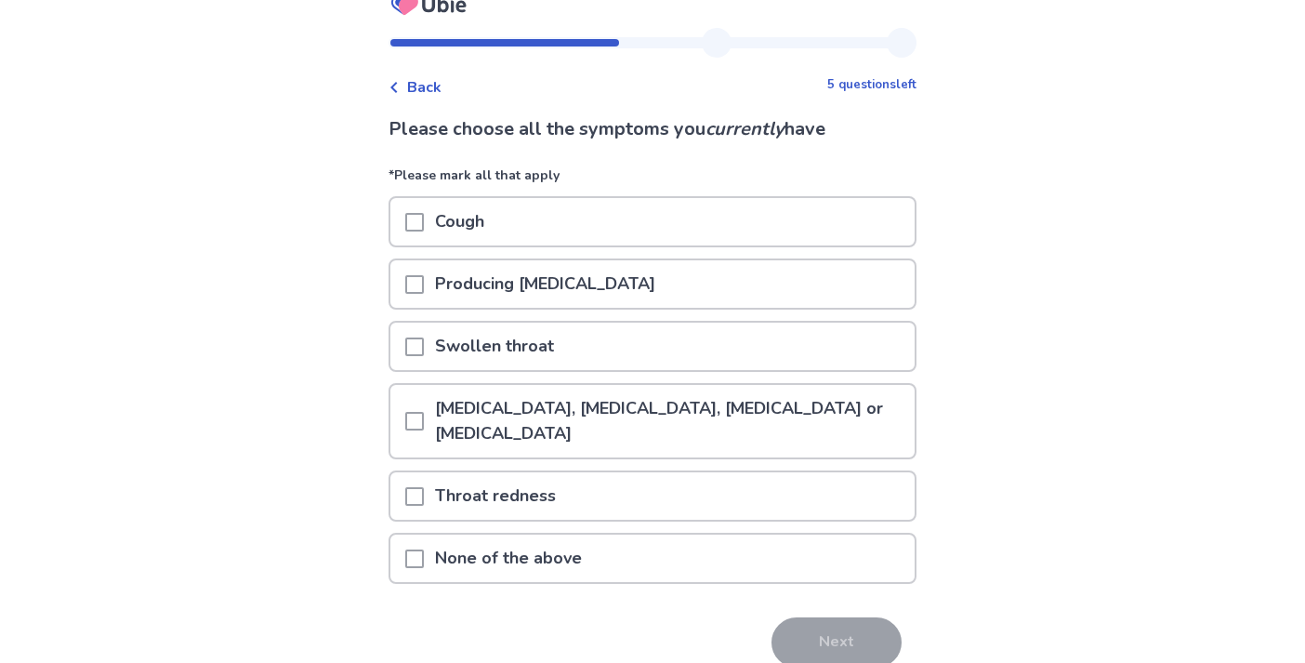
scroll to position [40, 0]
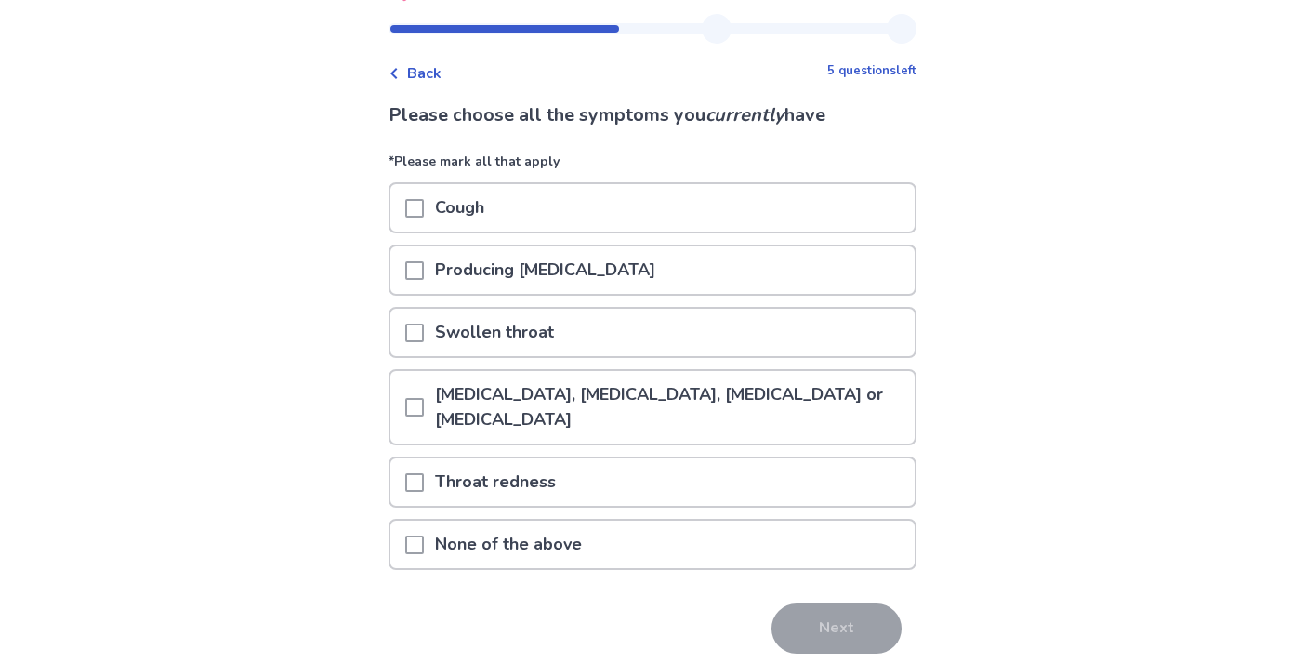
click at [728, 339] on div "Swollen throat" at bounding box center [652, 332] width 524 height 47
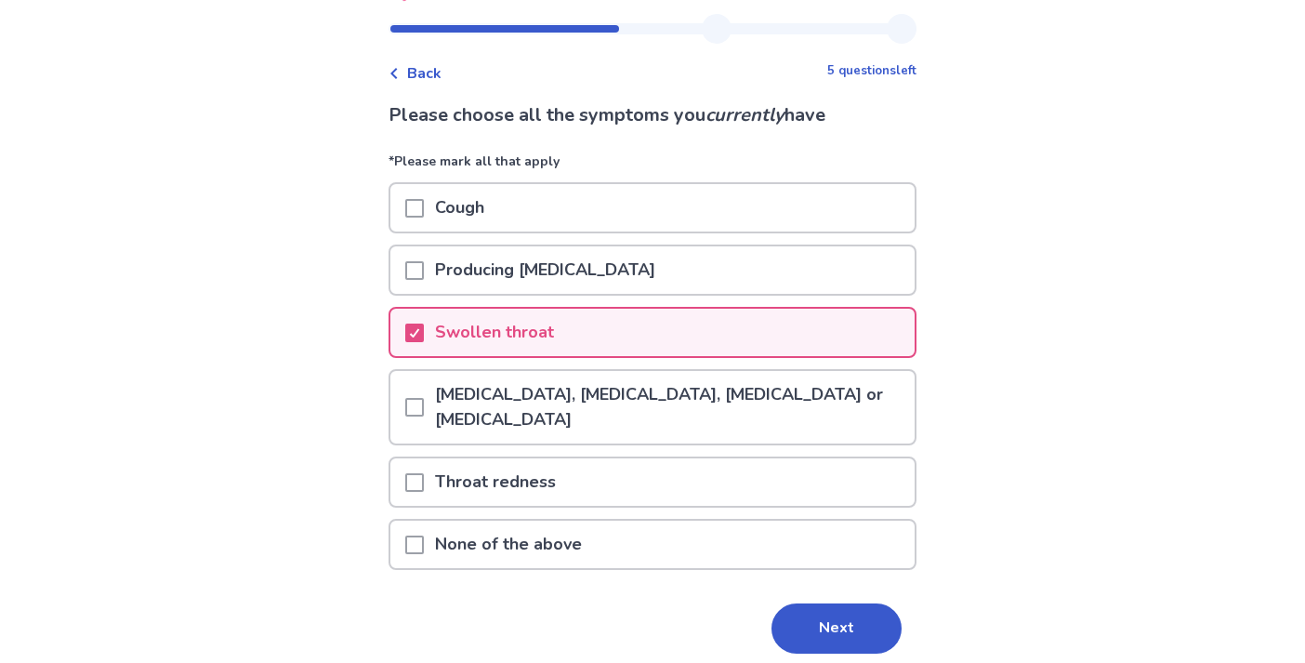
click at [698, 488] on div "Throat redness" at bounding box center [652, 481] width 524 height 47
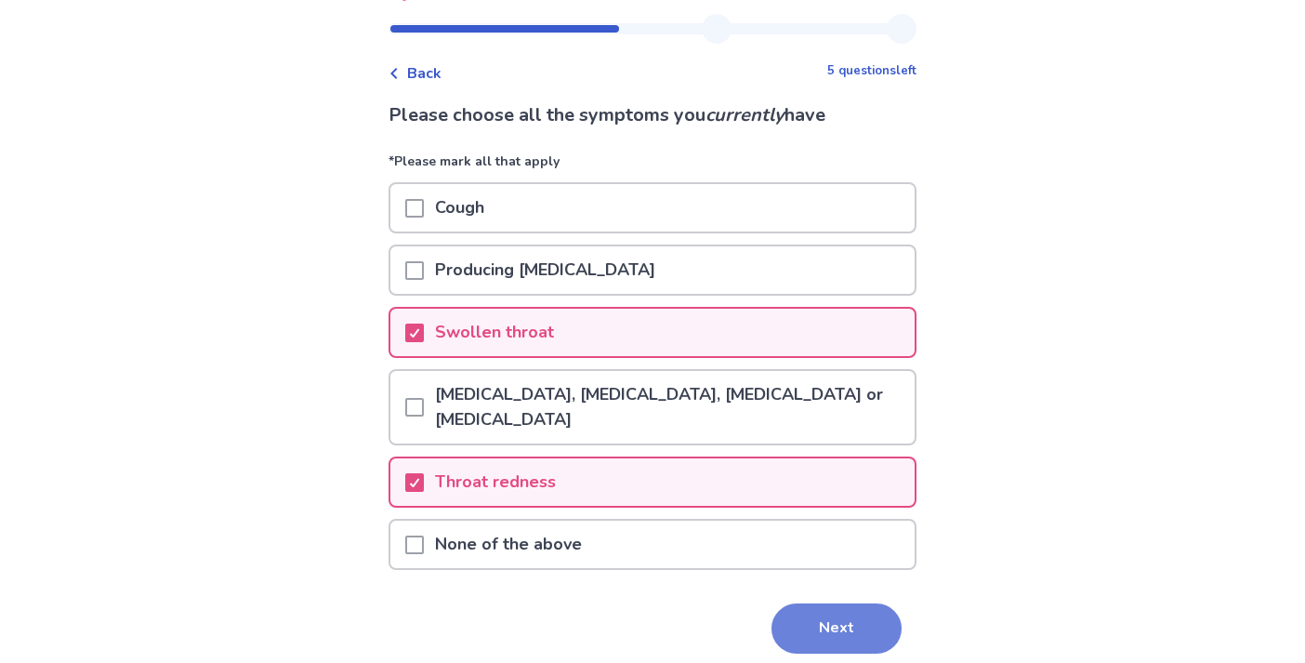
click at [814, 618] on button "Next" at bounding box center [836, 628] width 130 height 50
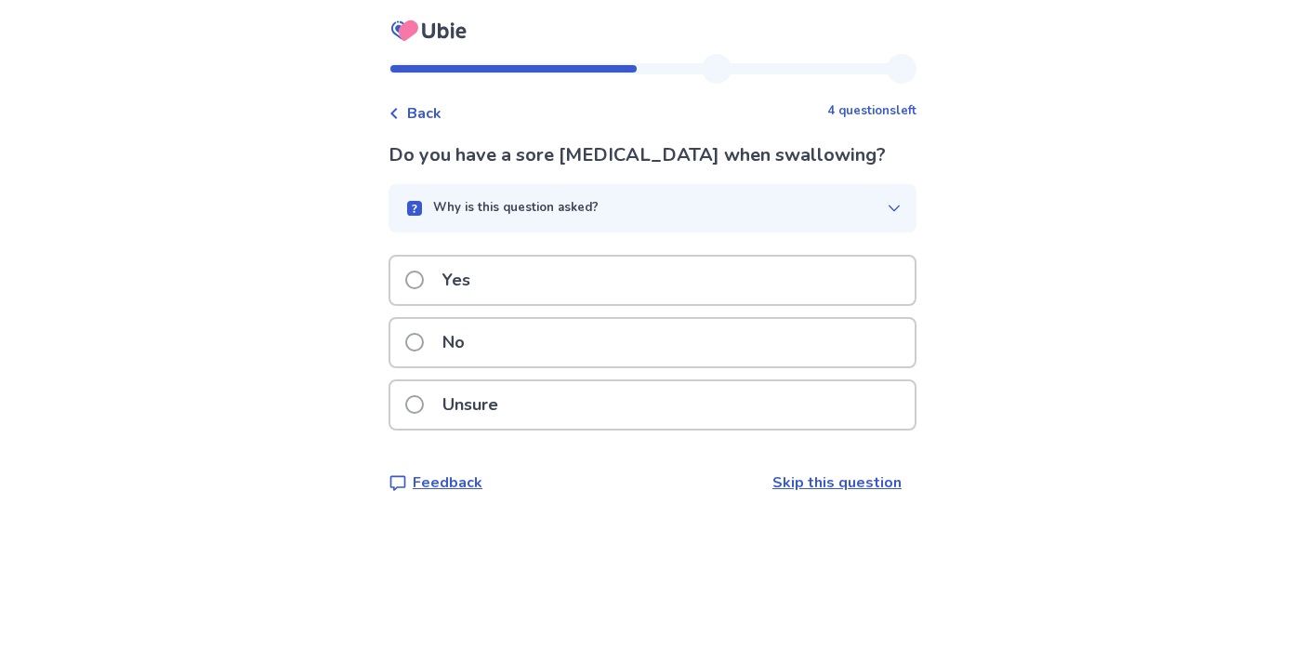
click at [690, 400] on div "Unsure" at bounding box center [652, 404] width 524 height 47
click at [770, 347] on div "No" at bounding box center [652, 342] width 524 height 47
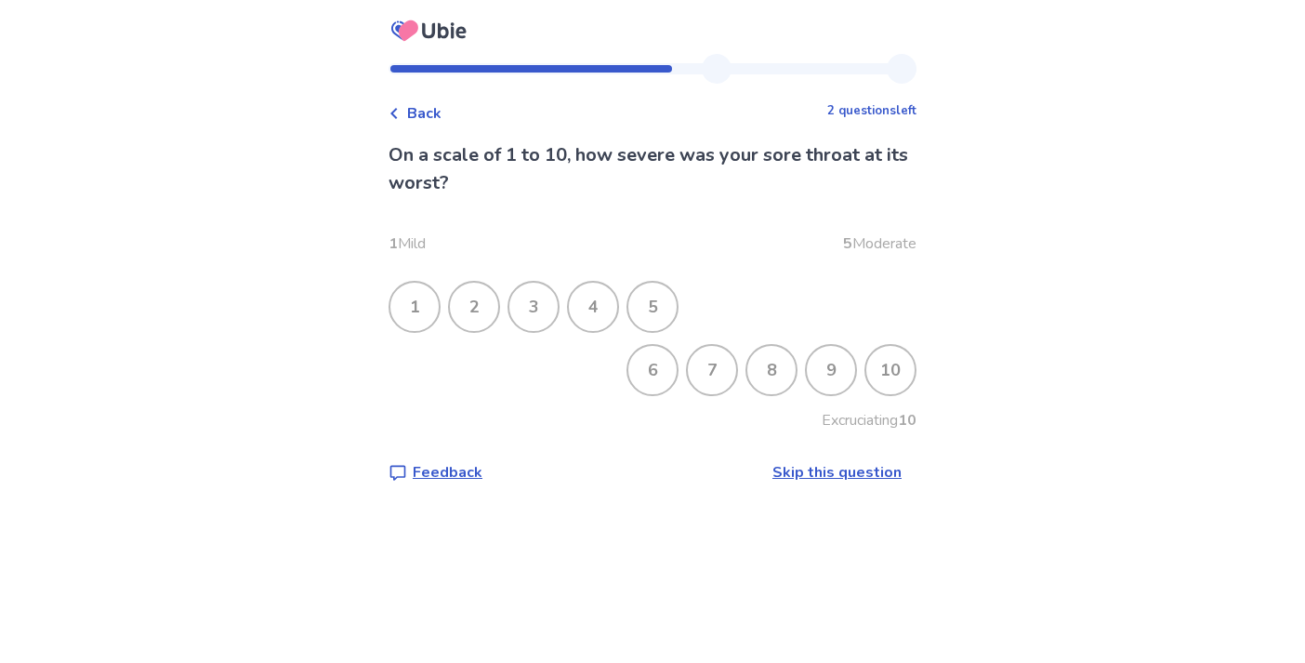
click at [661, 323] on div "5" at bounding box center [652, 307] width 48 height 48
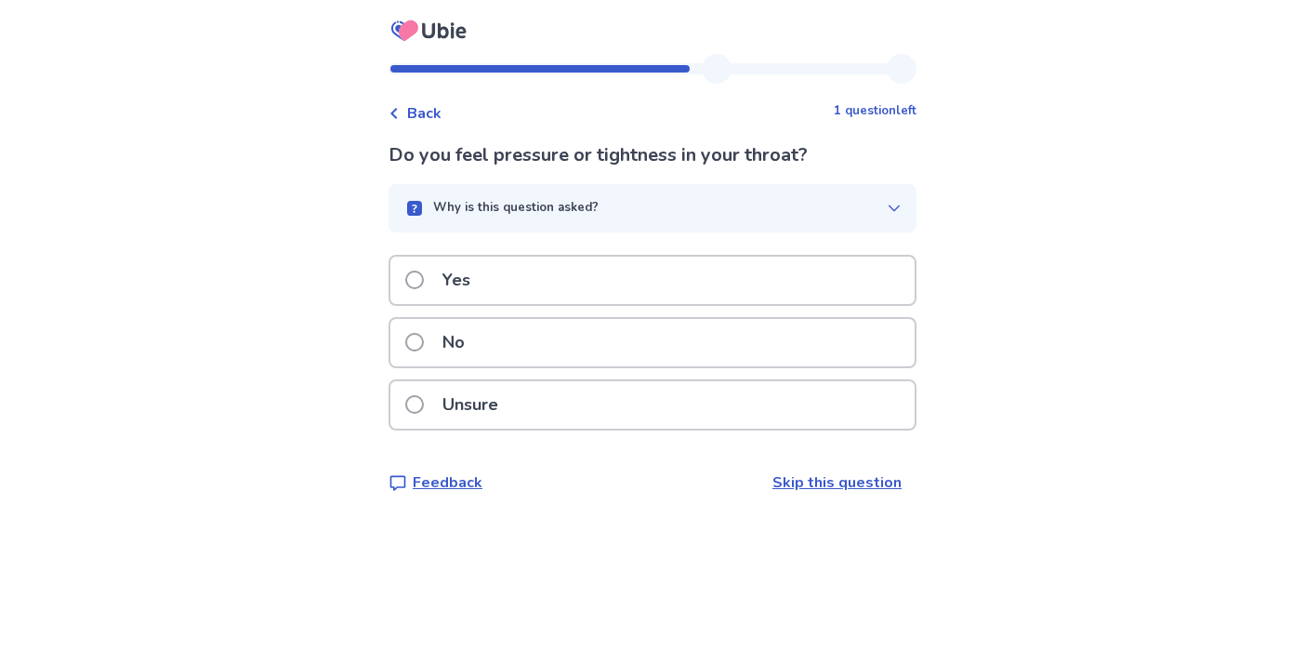
click at [654, 346] on div "No" at bounding box center [652, 342] width 524 height 47
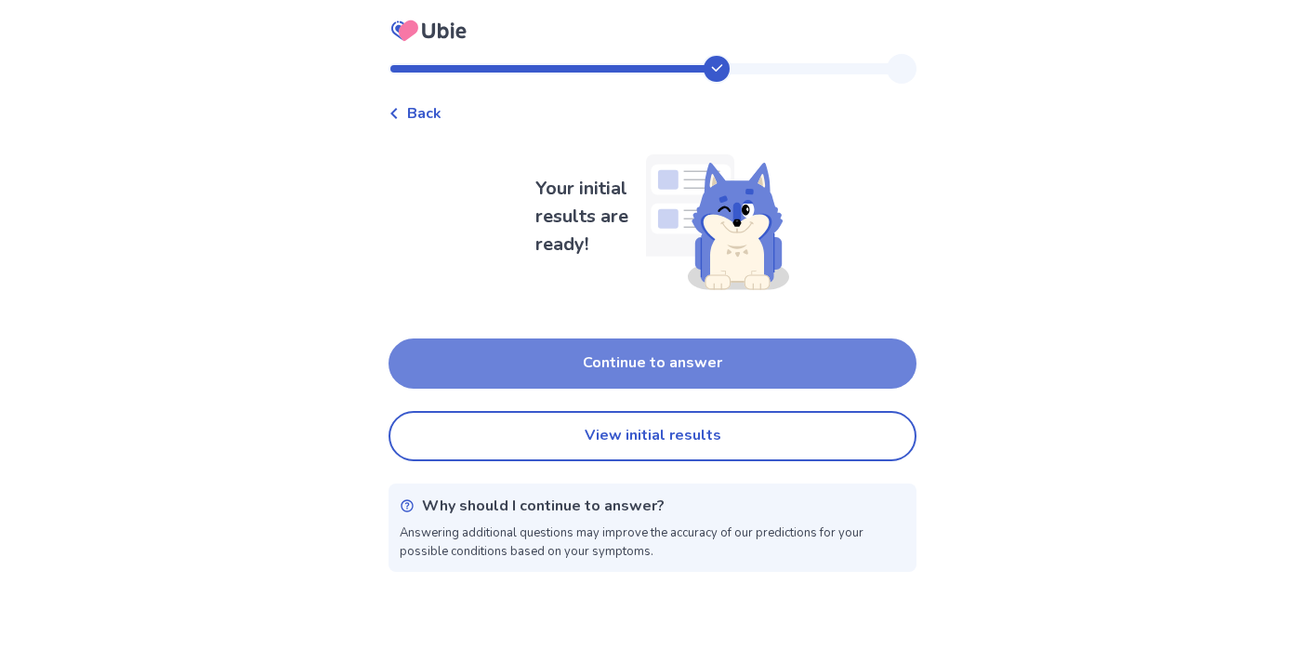
click at [661, 378] on button "Continue to answer" at bounding box center [653, 363] width 528 height 50
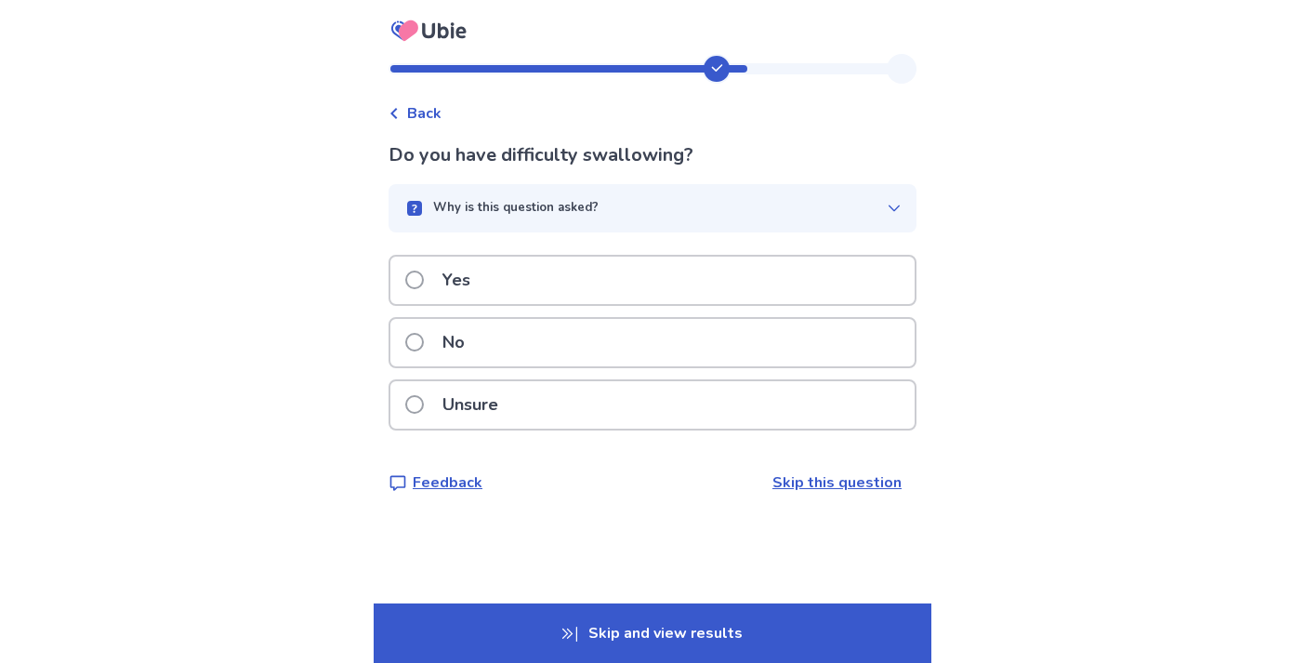
click at [652, 345] on div "No" at bounding box center [652, 342] width 524 height 47
click at [697, 284] on div "Yes" at bounding box center [652, 280] width 524 height 47
click at [692, 280] on div "Yes" at bounding box center [652, 280] width 524 height 47
click at [695, 296] on div "Yes" at bounding box center [652, 280] width 524 height 47
click at [688, 292] on div "Yes" at bounding box center [652, 280] width 524 height 47
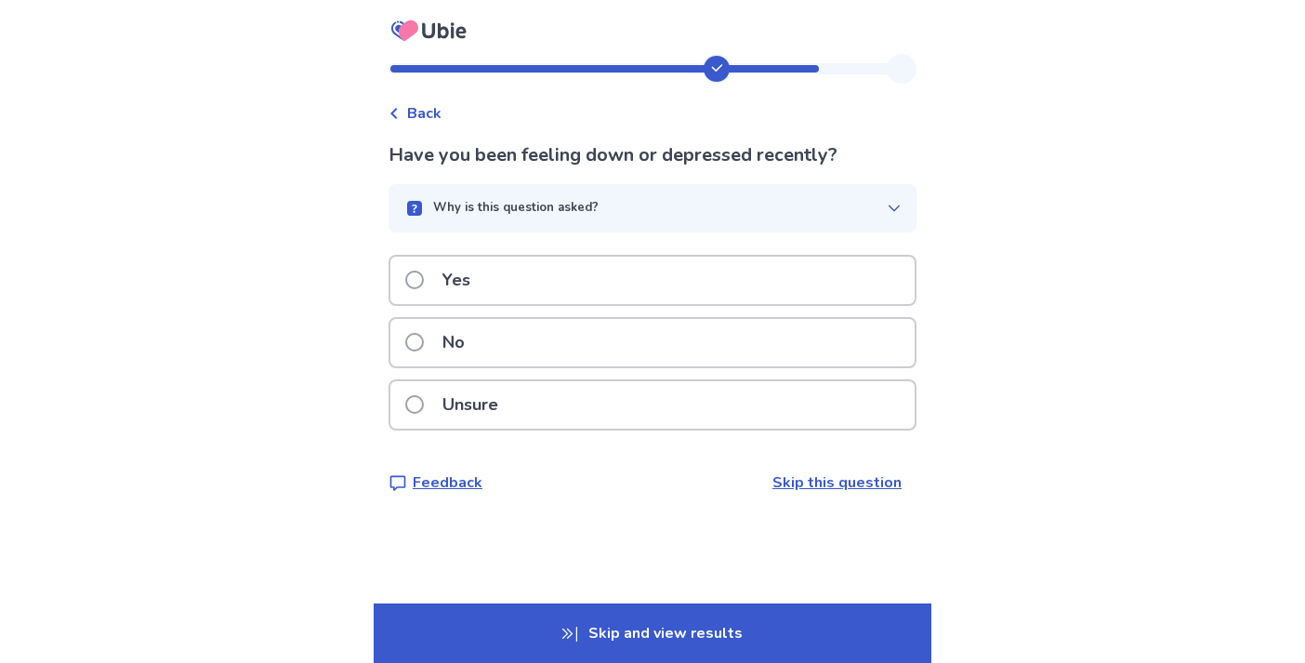
click at [679, 274] on div "Yes" at bounding box center [652, 280] width 524 height 47
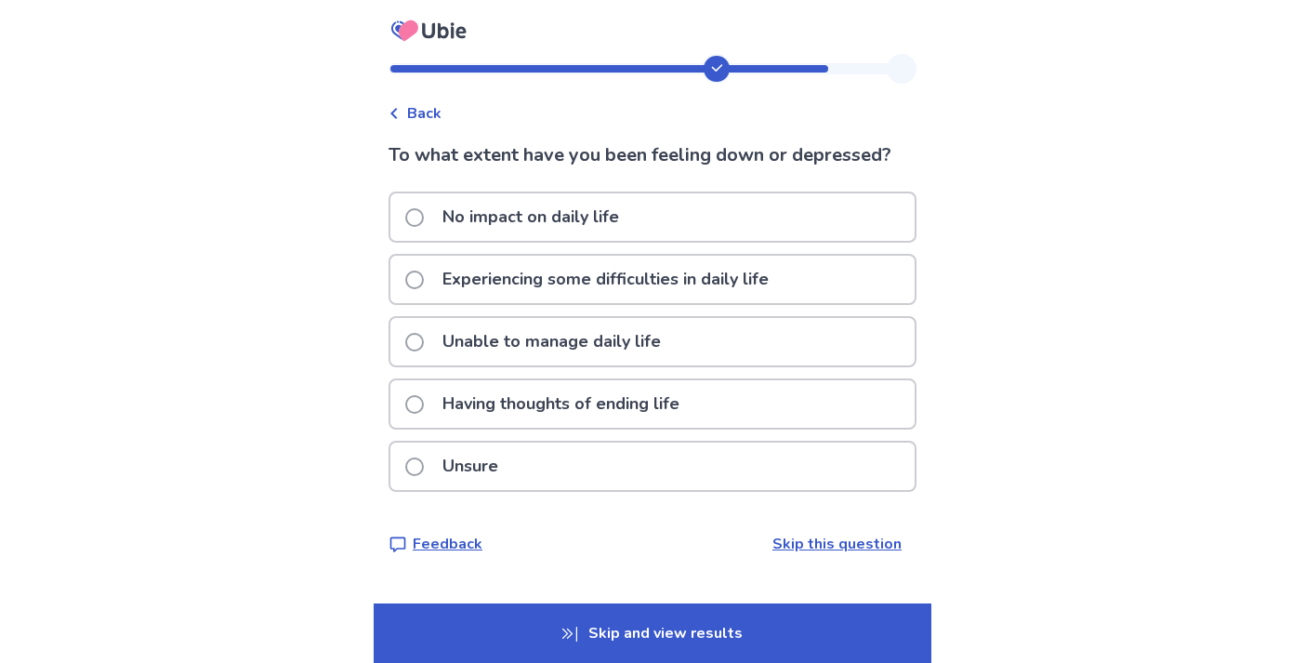
click at [753, 280] on p "Experiencing some difficulties in daily life" at bounding box center [605, 279] width 349 height 47
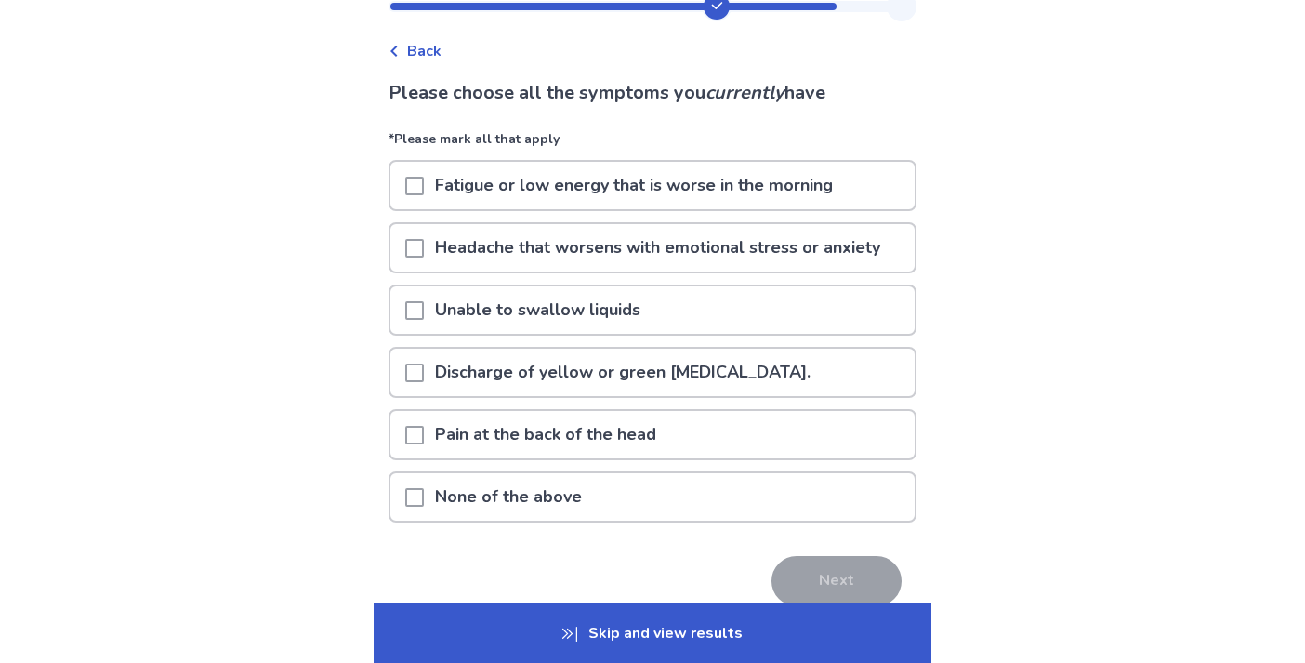
scroll to position [60, 0]
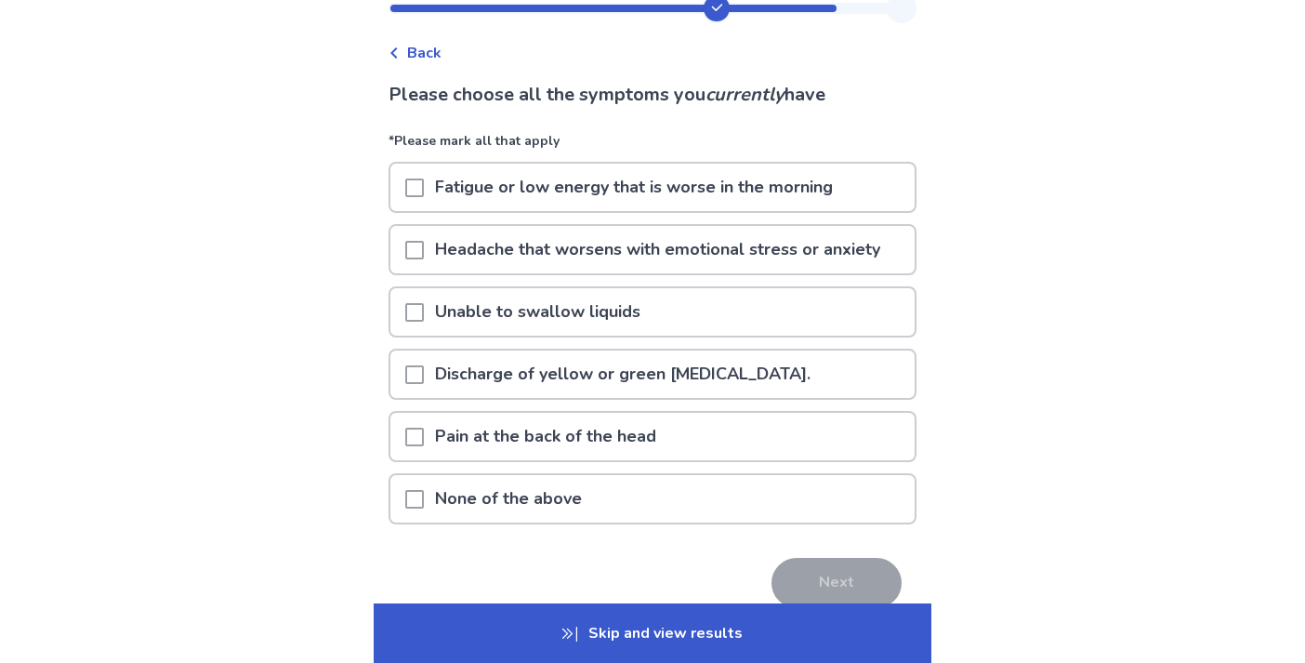
click at [730, 196] on p "Fatigue or low energy that is worse in the morning" at bounding box center [634, 187] width 420 height 47
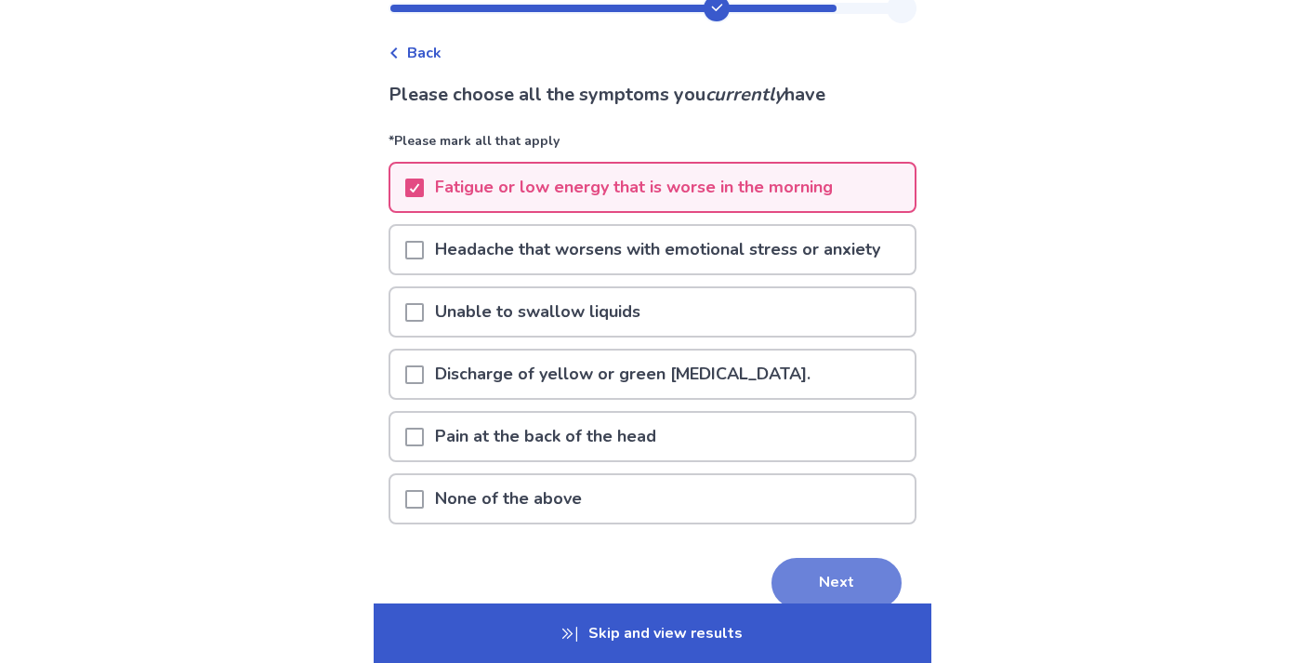
click at [822, 564] on button "Next" at bounding box center [836, 583] width 130 height 50
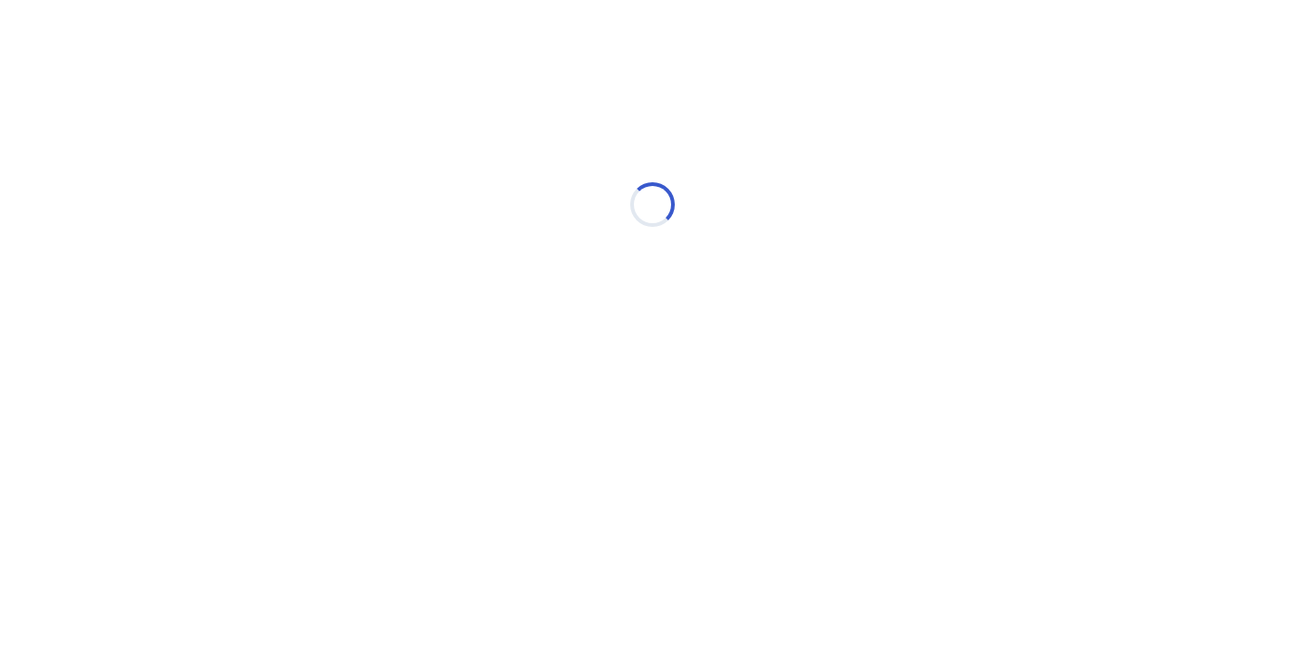
scroll to position [0, 0]
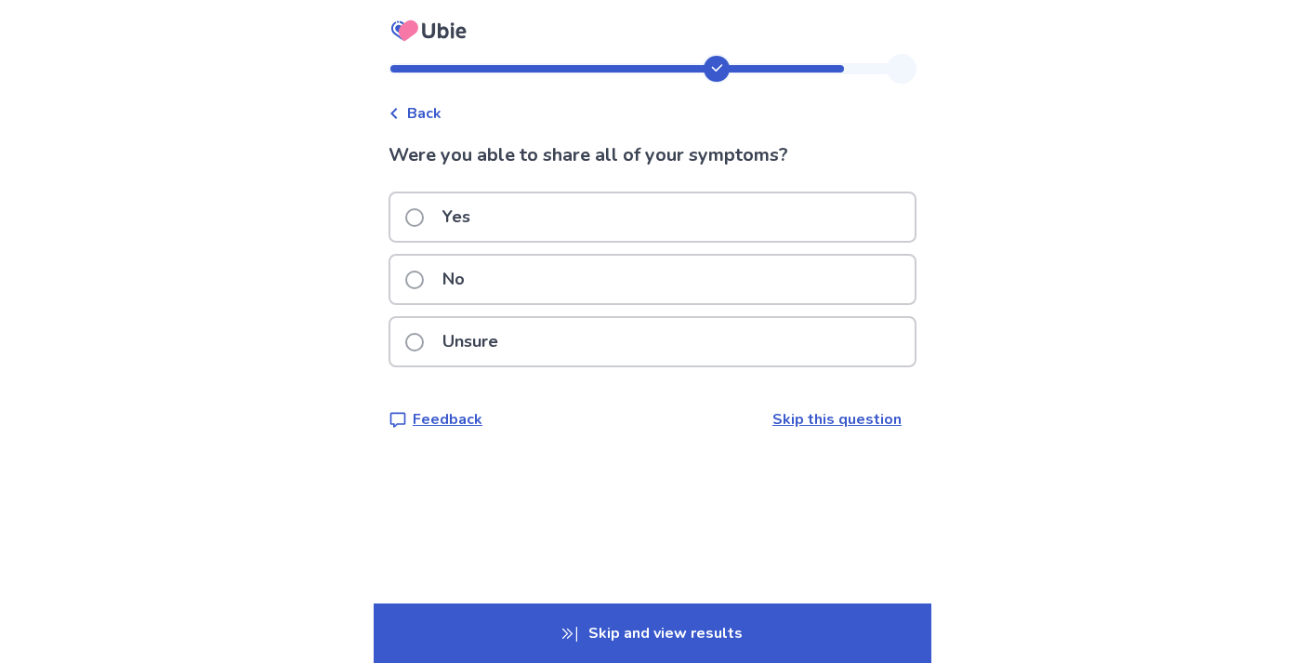
click at [664, 227] on div "Yes" at bounding box center [652, 216] width 524 height 47
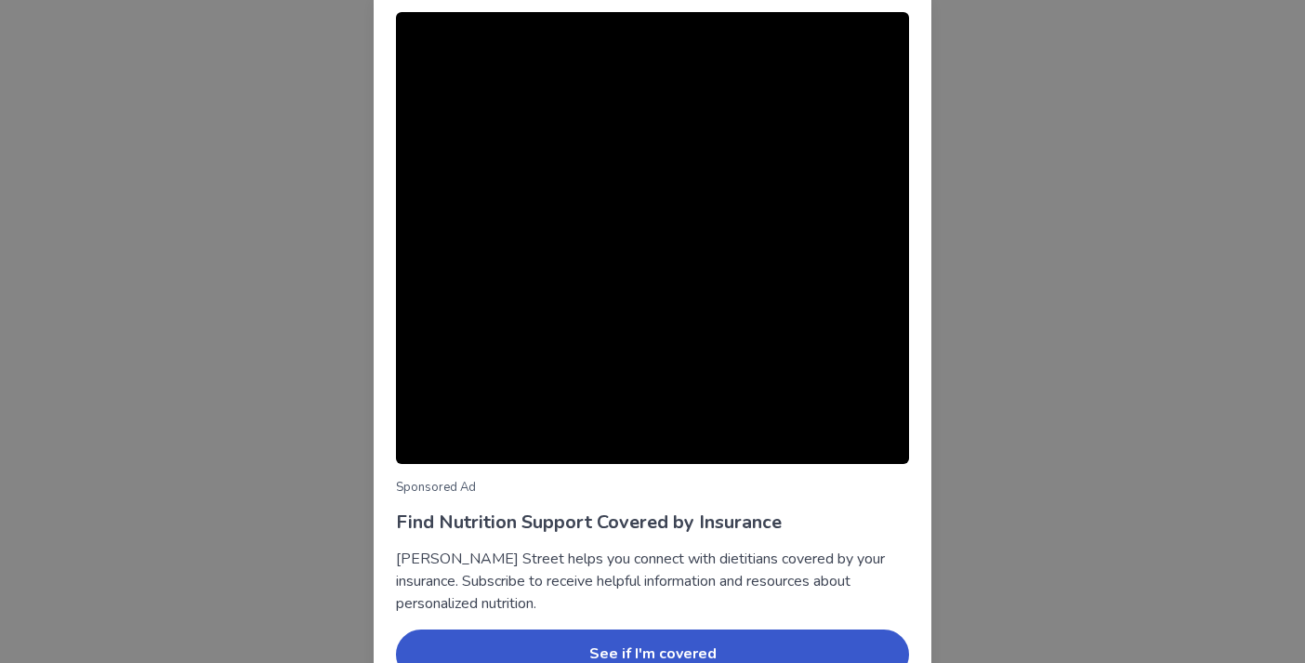
scroll to position [110, 0]
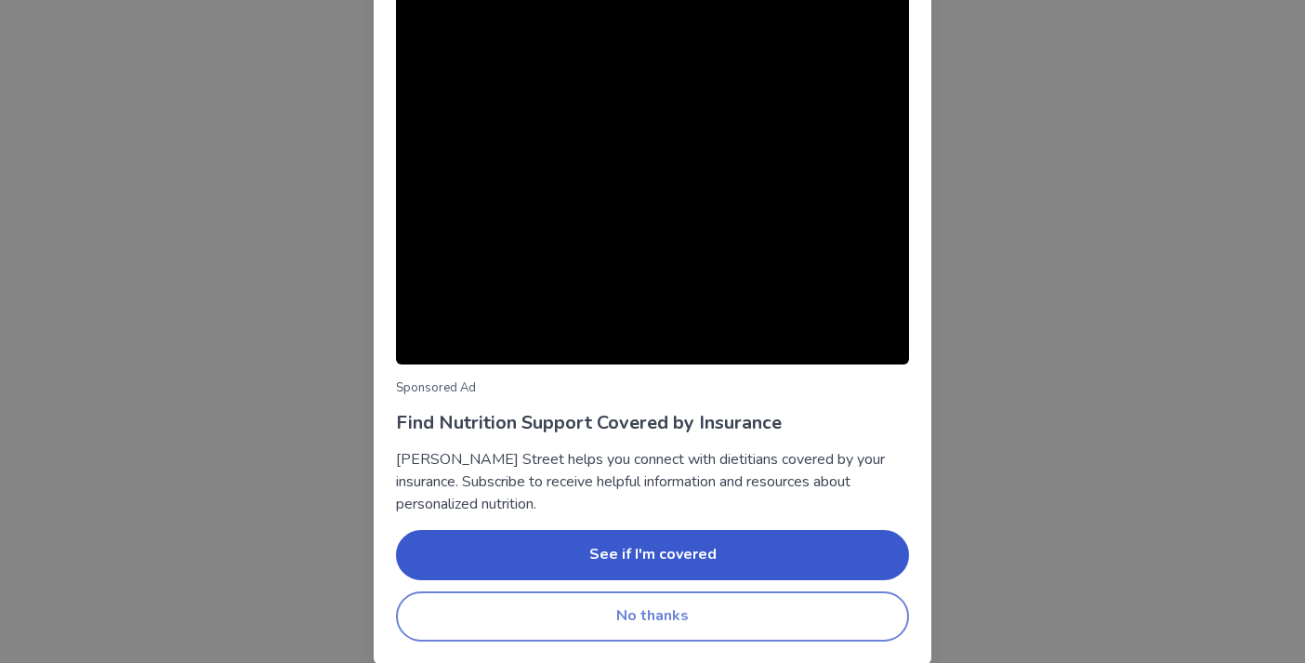
click at [735, 625] on button "No thanks" at bounding box center [652, 616] width 513 height 50
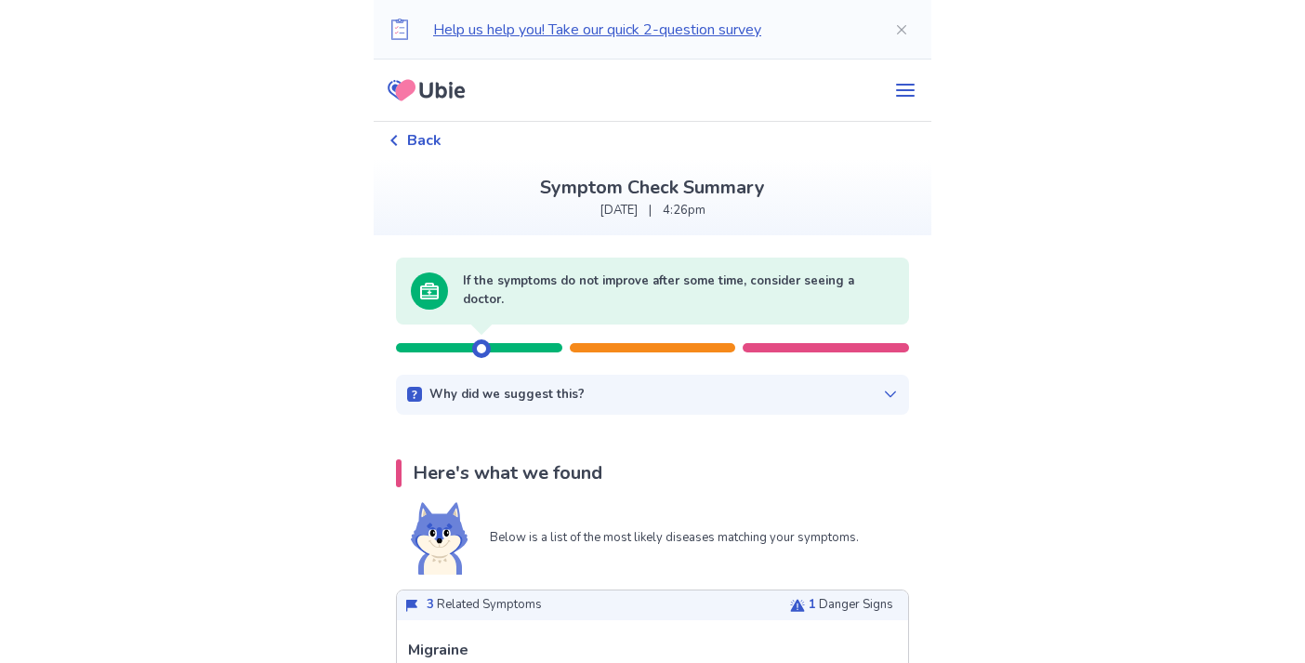
scroll to position [0, 0]
